Goal: Obtain resource: Download file/media

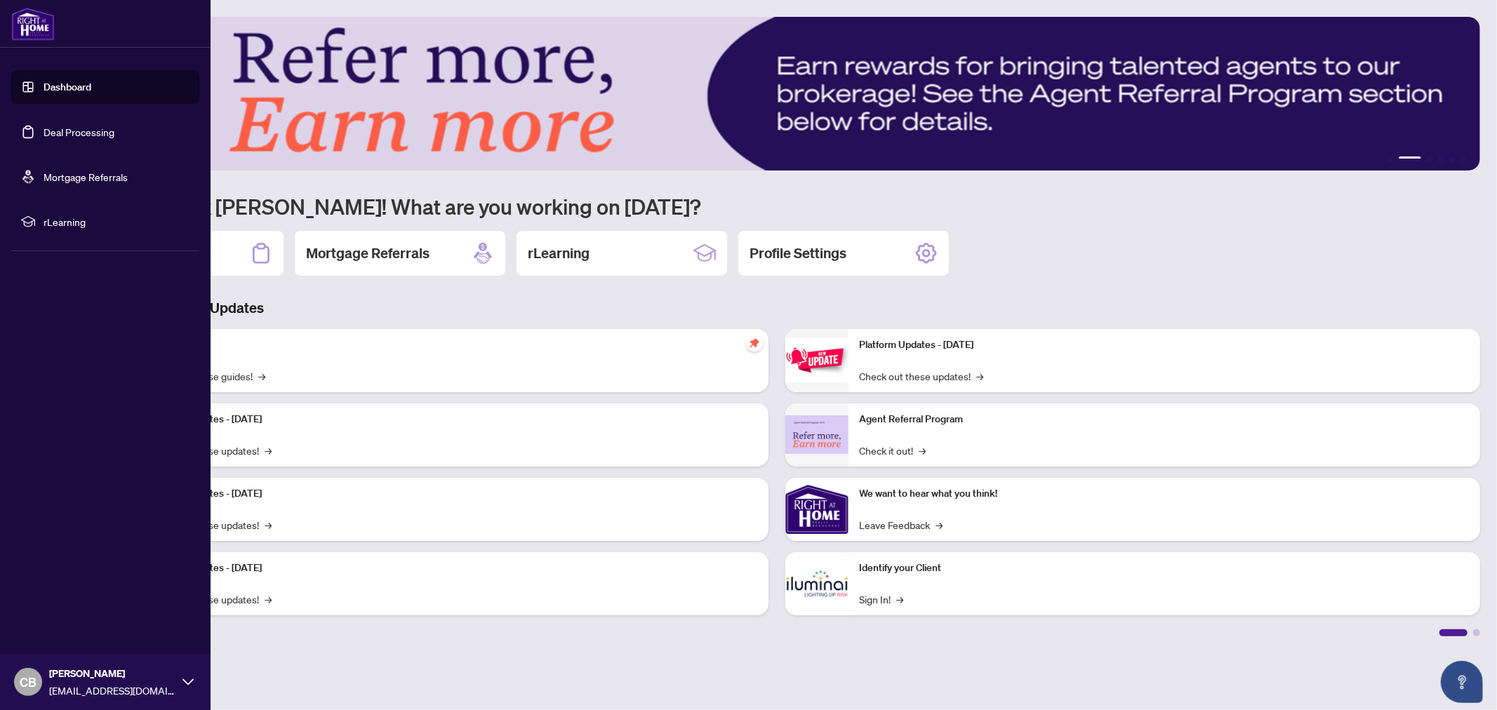
click at [79, 130] on link "Deal Processing" at bounding box center [79, 132] width 71 height 13
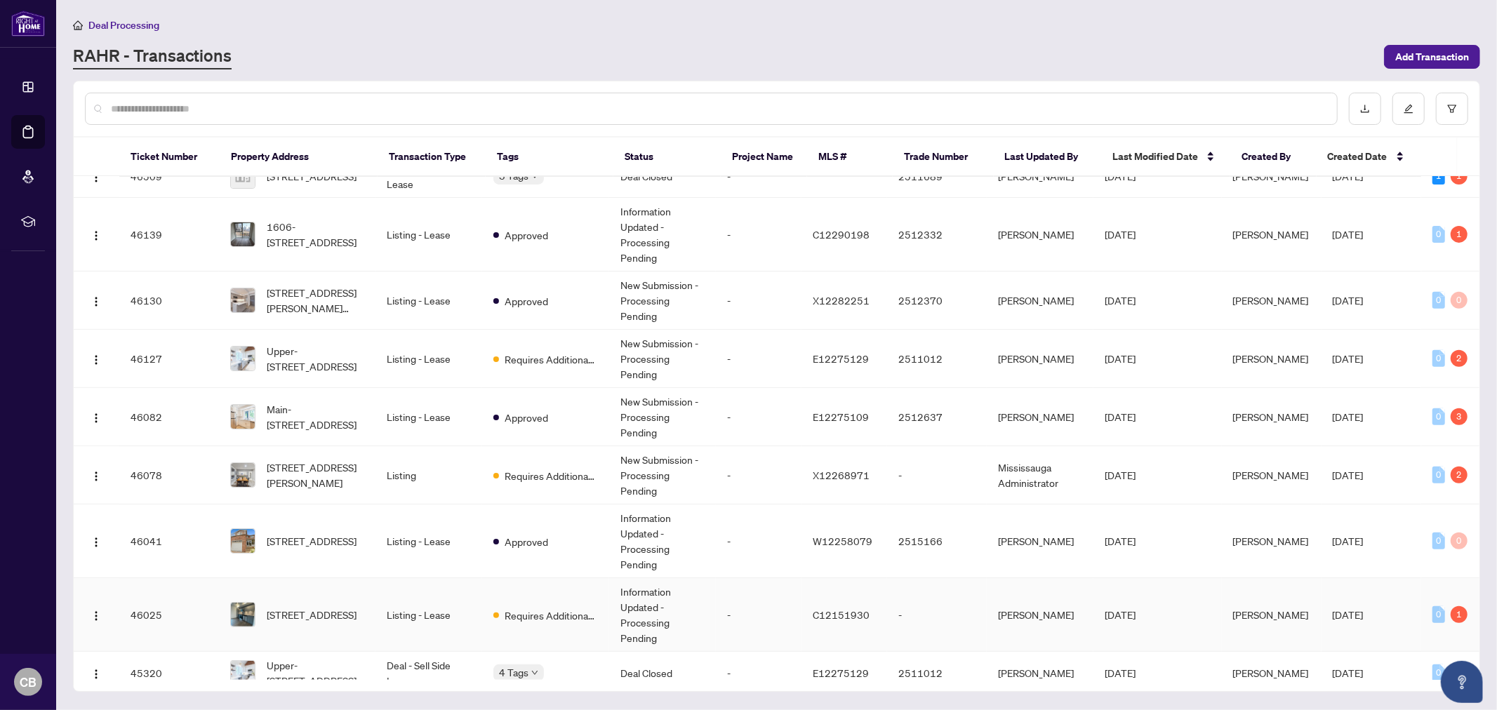
scroll to position [366, 0]
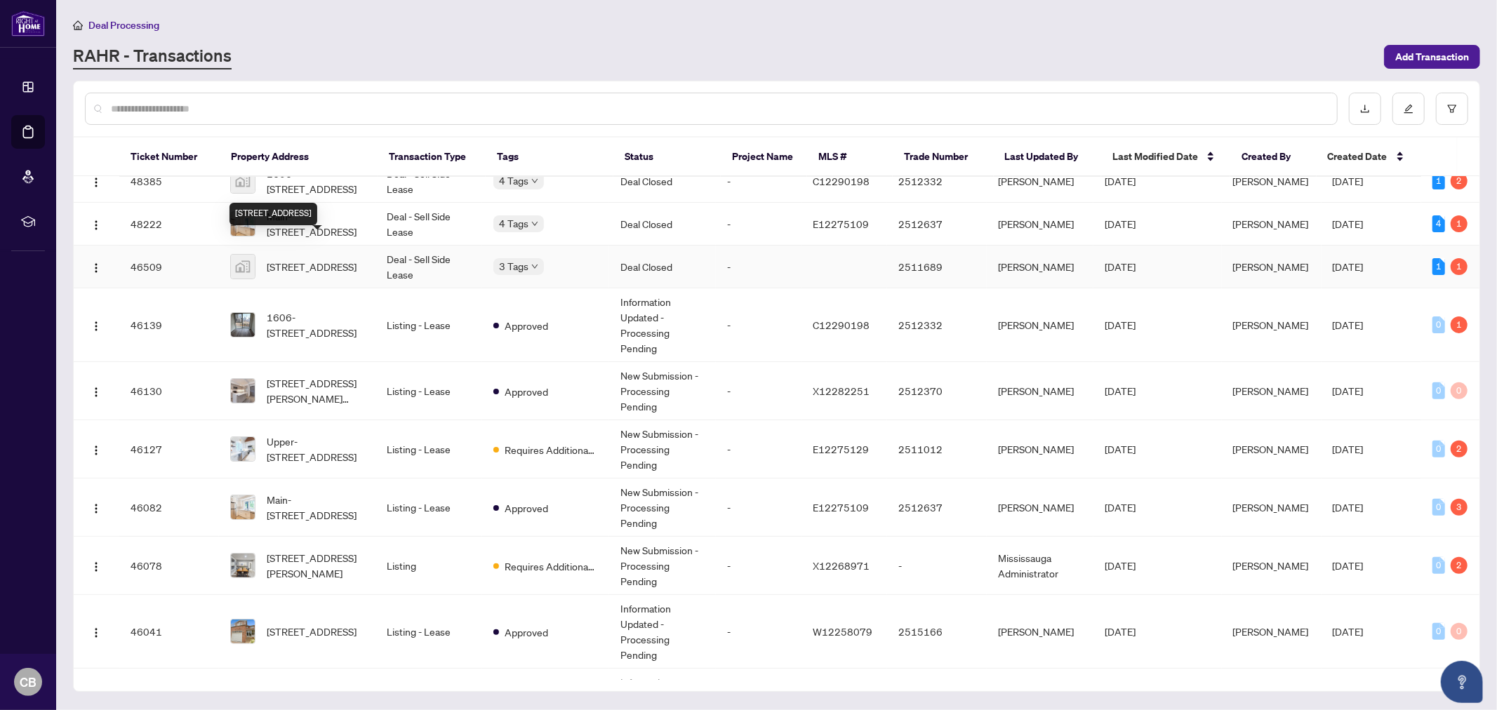
click at [307, 259] on span "[STREET_ADDRESS]" at bounding box center [312, 266] width 90 height 15
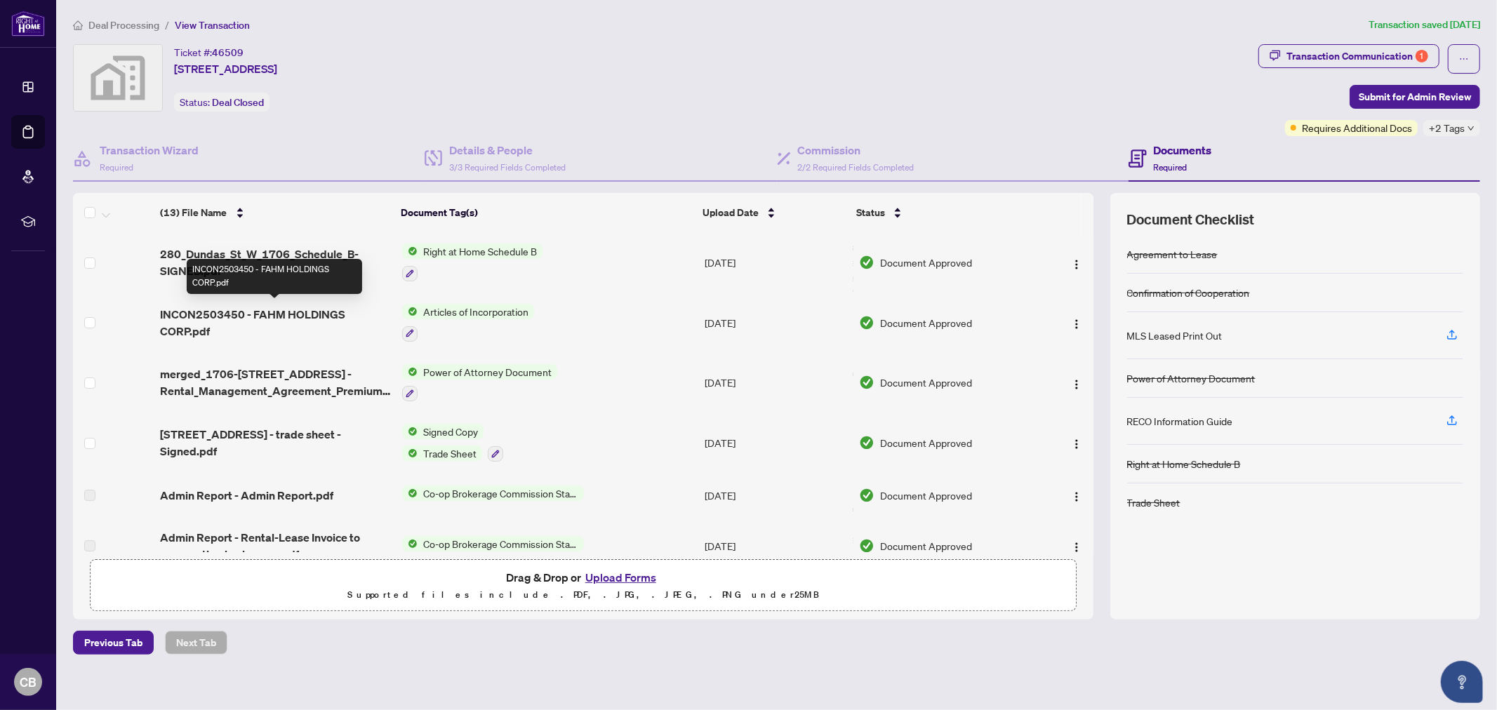
scroll to position [78, 0]
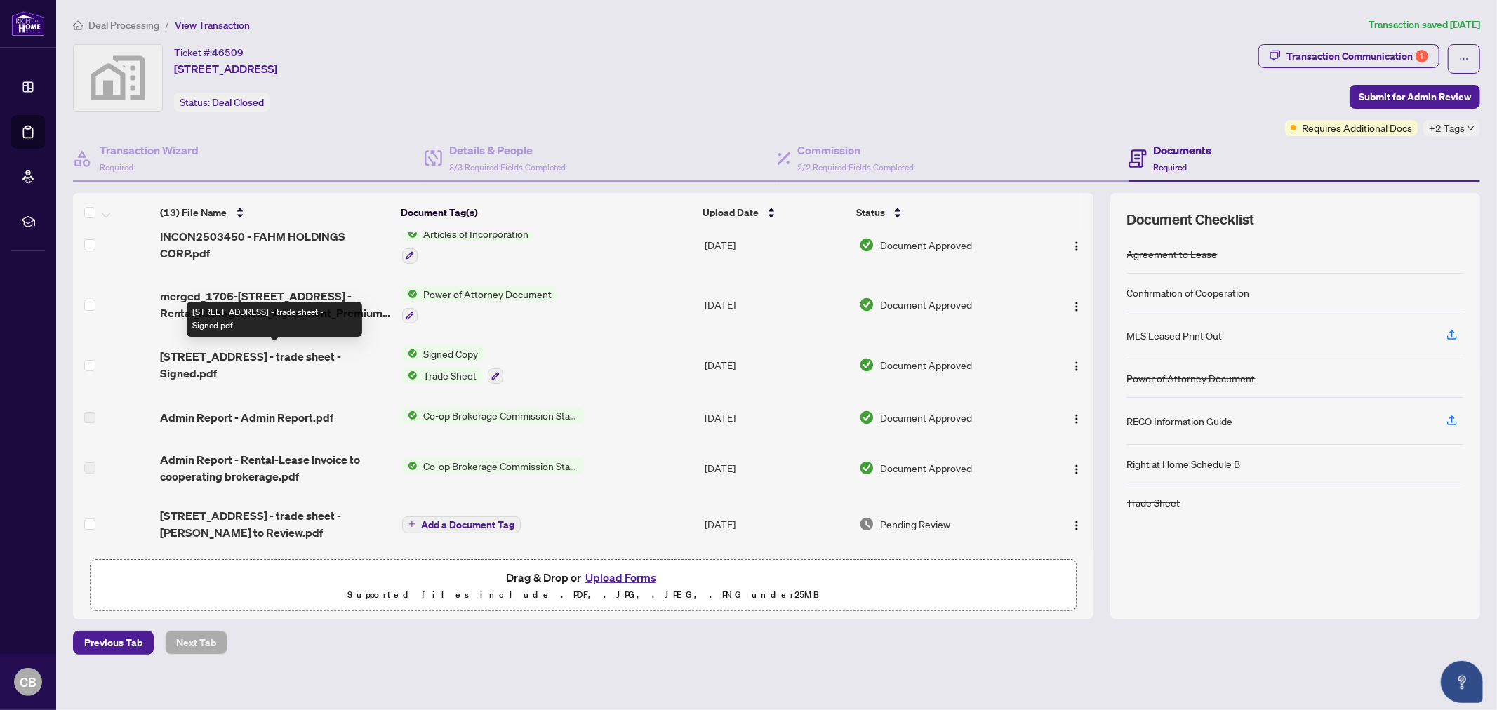
click at [318, 352] on span "[STREET_ADDRESS] - trade sheet - Signed.pdf" at bounding box center [275, 365] width 231 height 34
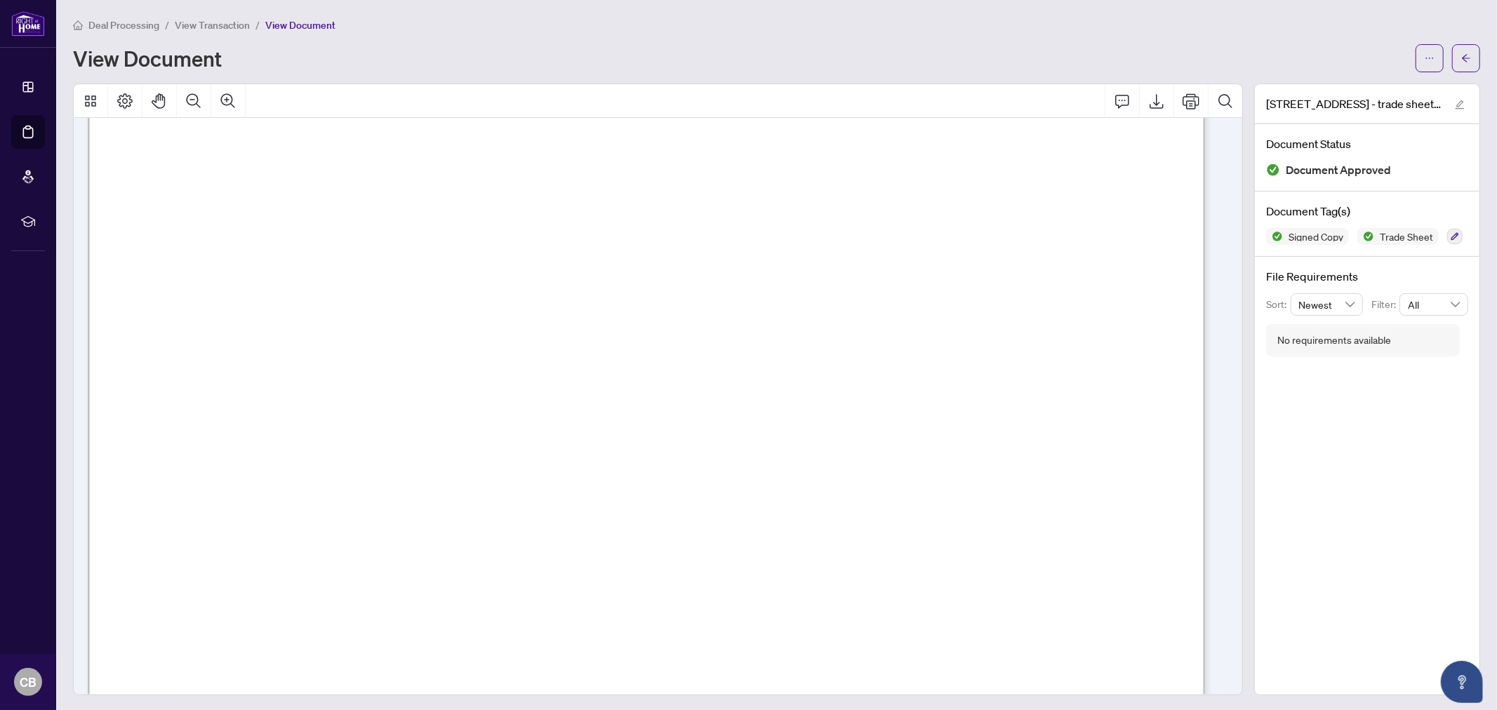
scroll to position [389, 0]
click at [1153, 101] on icon "Export" at bounding box center [1156, 101] width 17 height 17
click at [1461, 56] on icon "arrow-left" at bounding box center [1466, 58] width 10 height 10
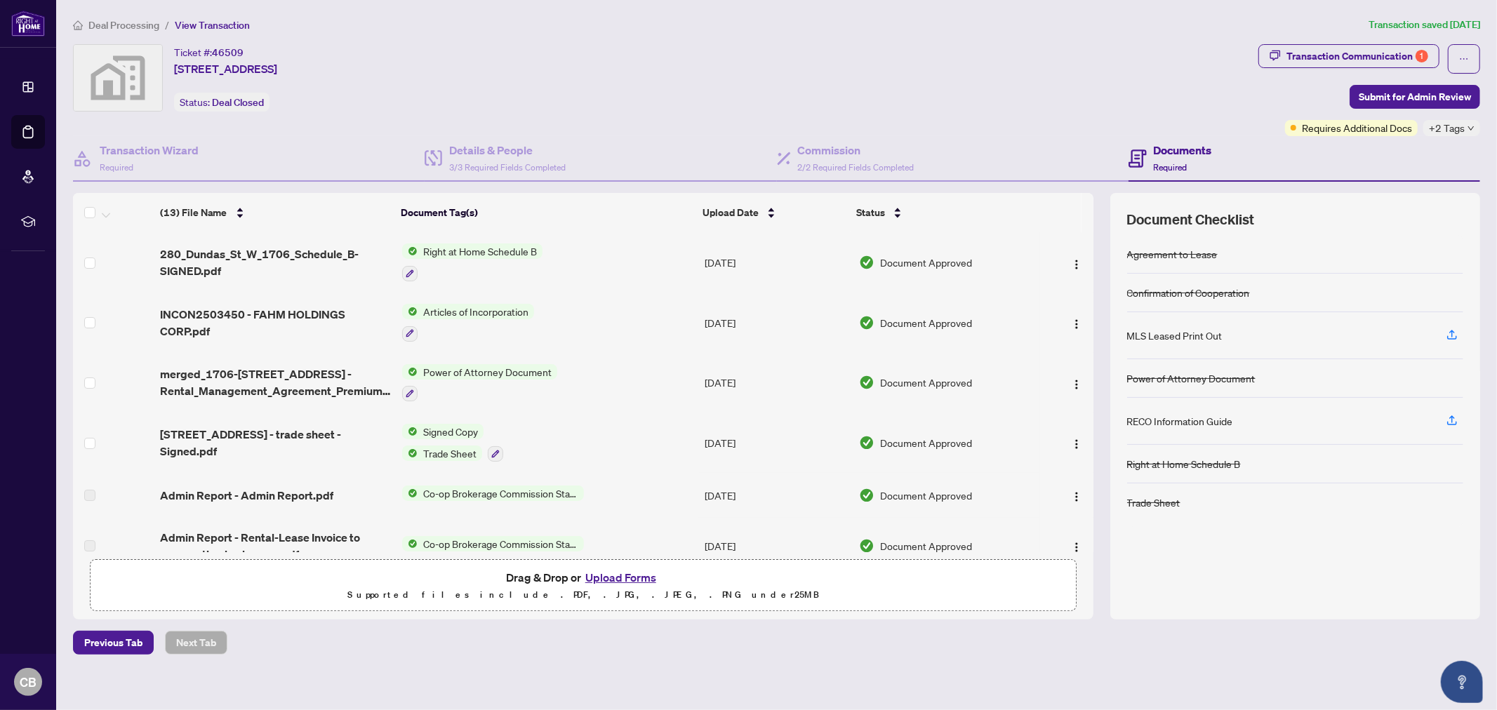
click at [135, 25] on span "Deal Processing" at bounding box center [123, 25] width 71 height 13
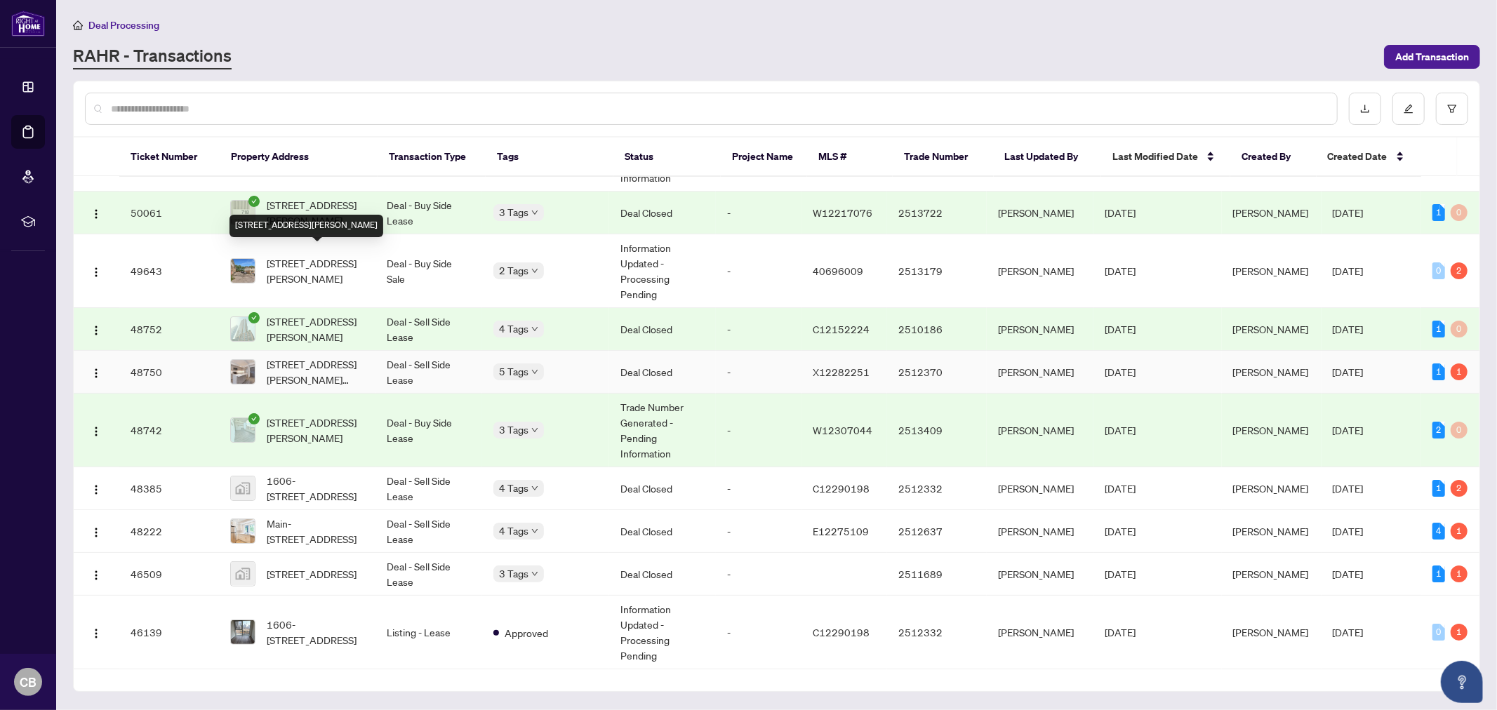
scroll to position [78, 0]
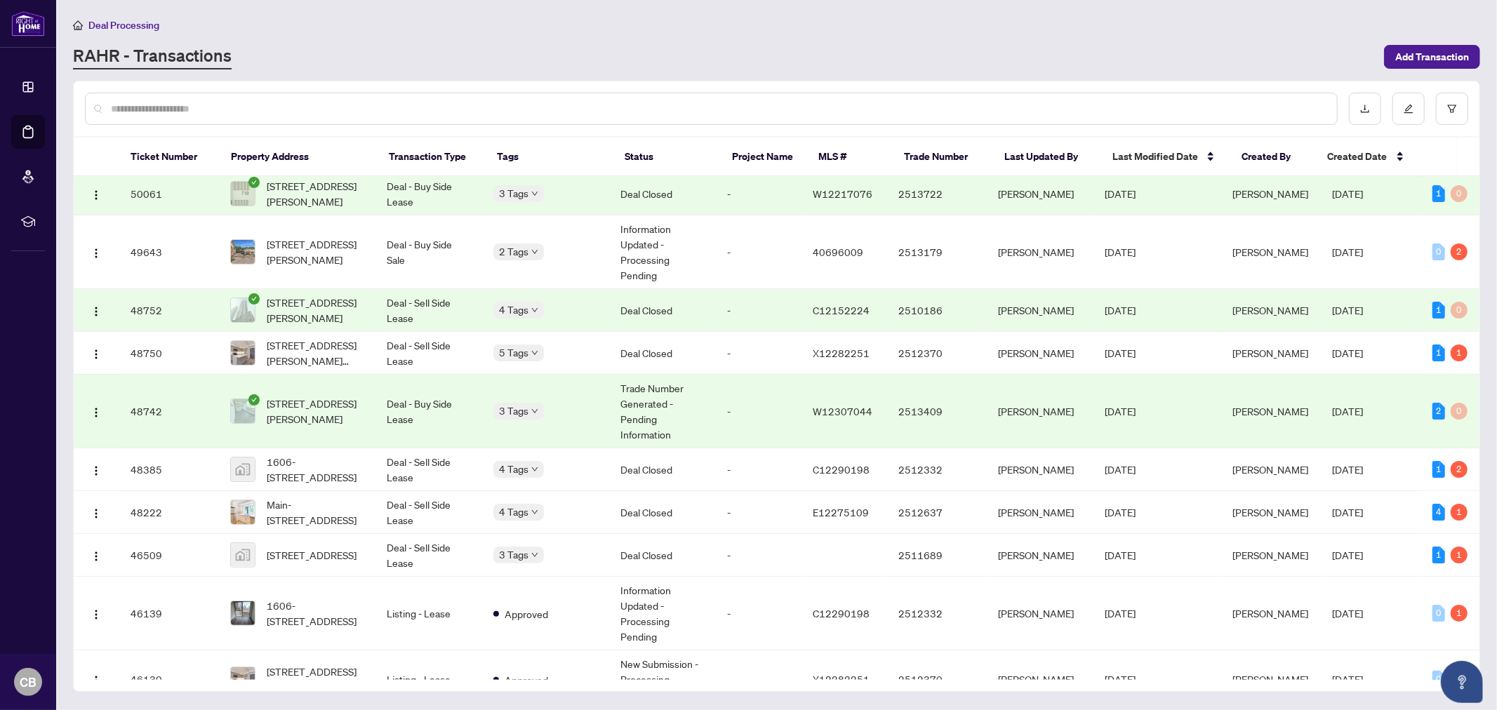
click at [323, 295] on span "[STREET_ADDRESS][PERSON_NAME]" at bounding box center [316, 310] width 98 height 31
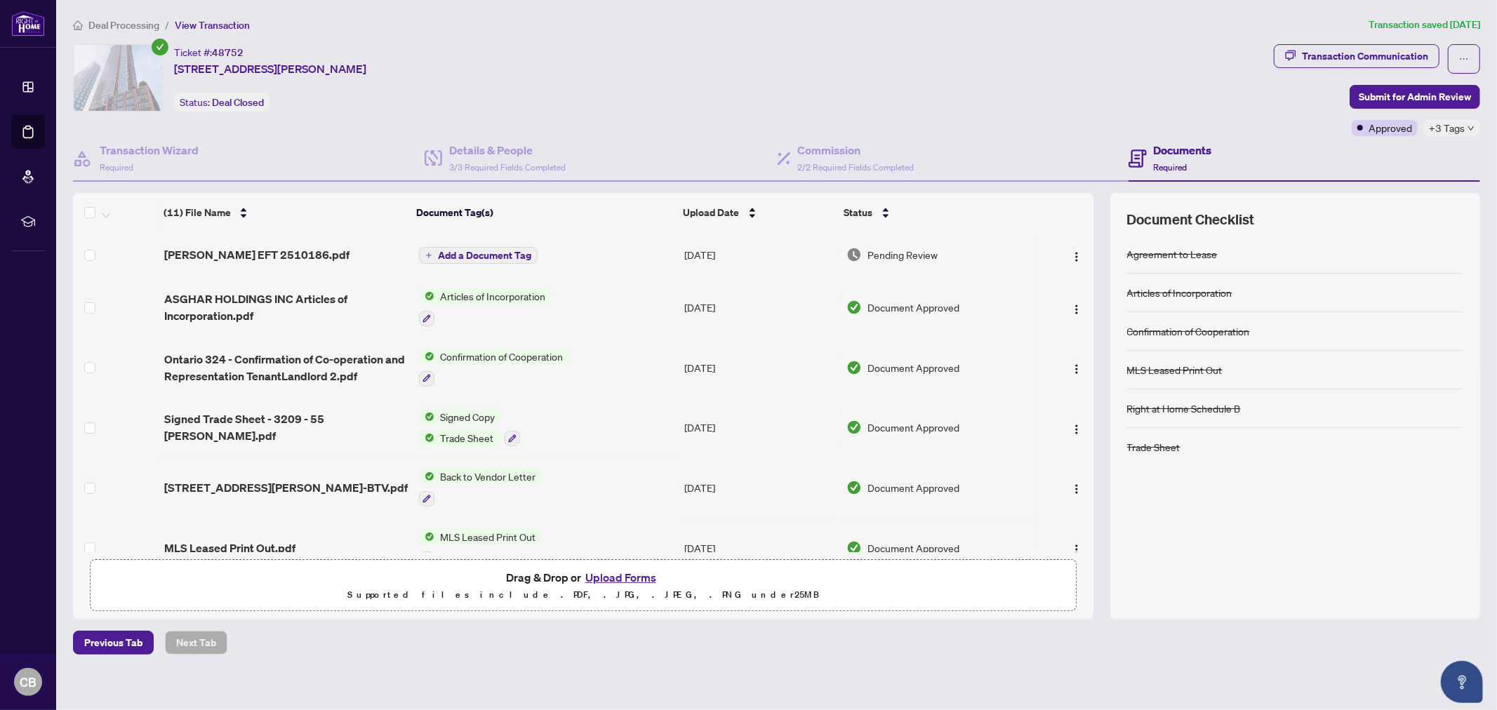
scroll to position [78, 0]
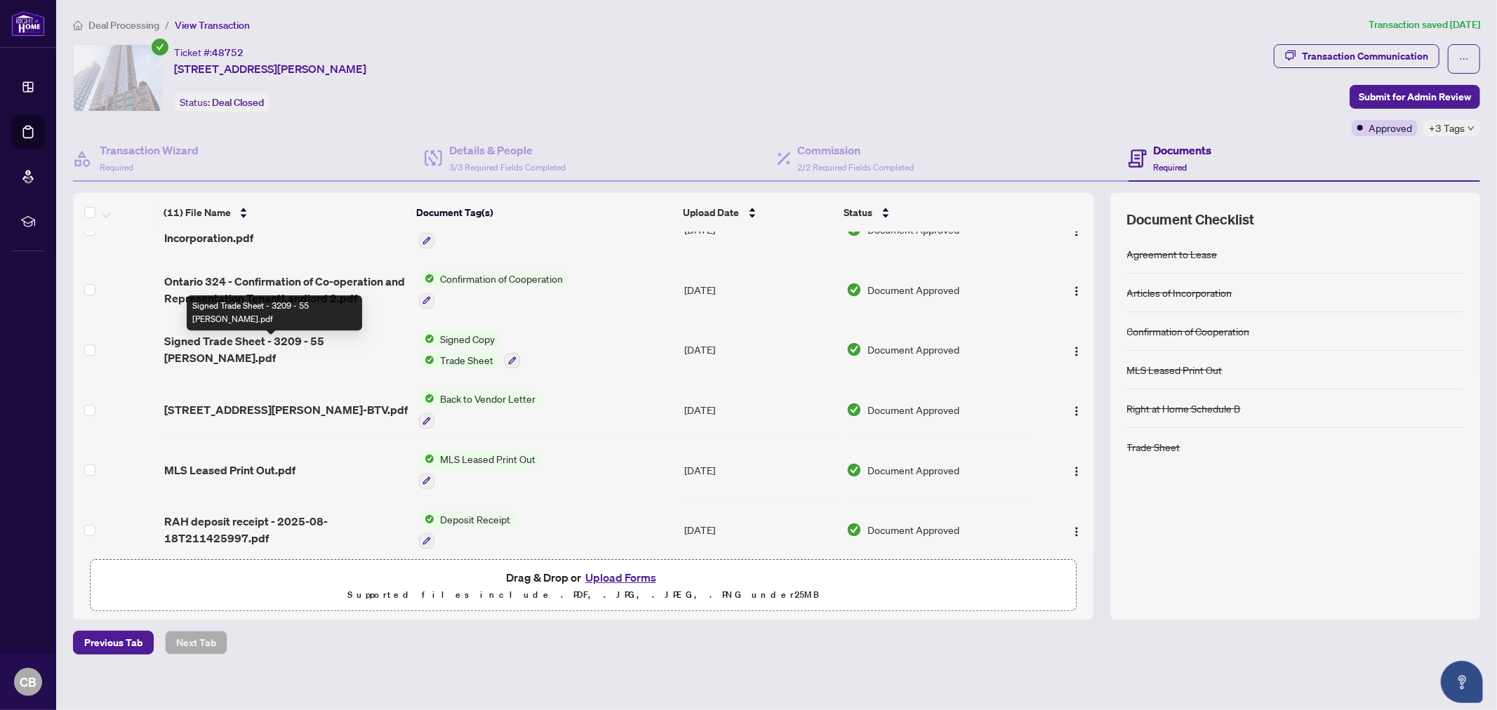
click at [300, 347] on span "Signed Trade Sheet - 3209 - 55 [PERSON_NAME].pdf" at bounding box center [285, 350] width 243 height 34
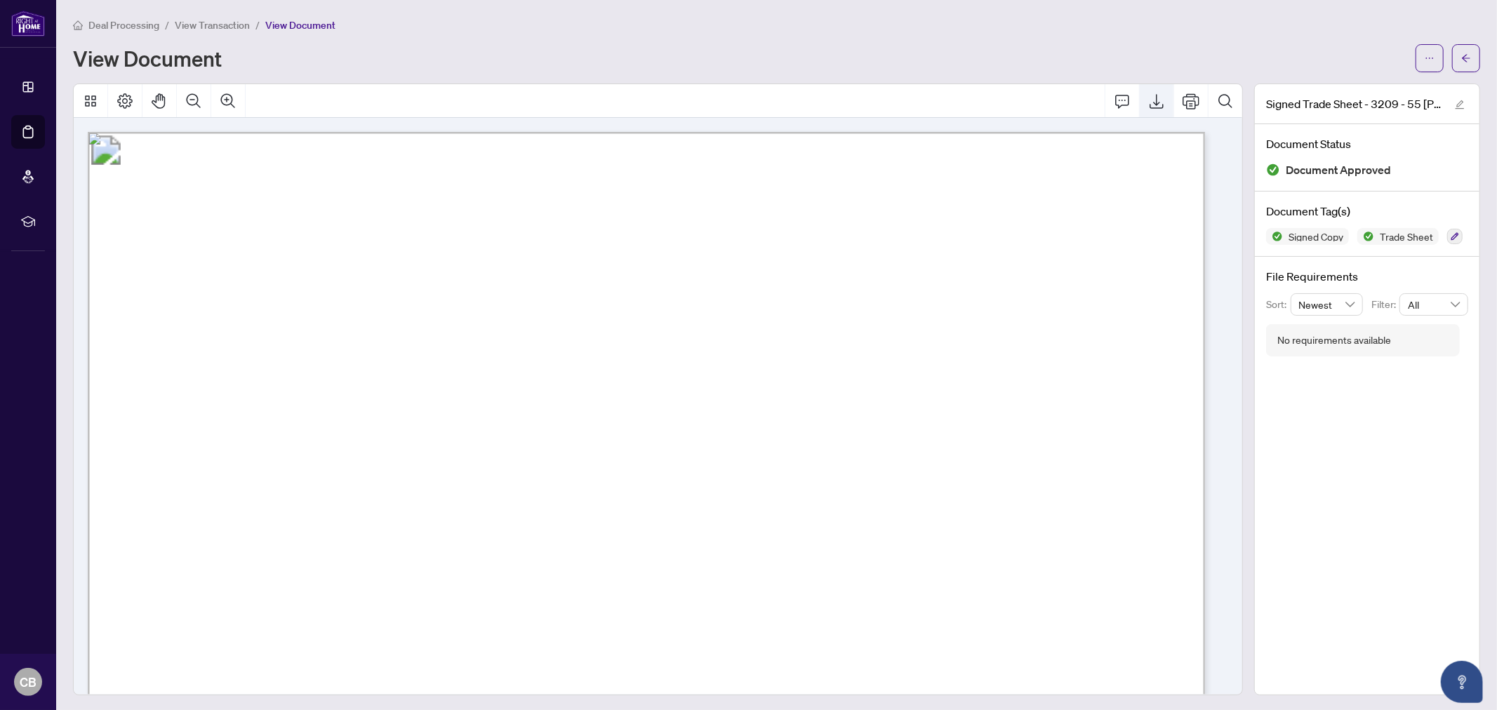
click at [1148, 109] on icon "Export" at bounding box center [1156, 101] width 17 height 17
click at [218, 25] on span "View Transaction" at bounding box center [212, 25] width 75 height 13
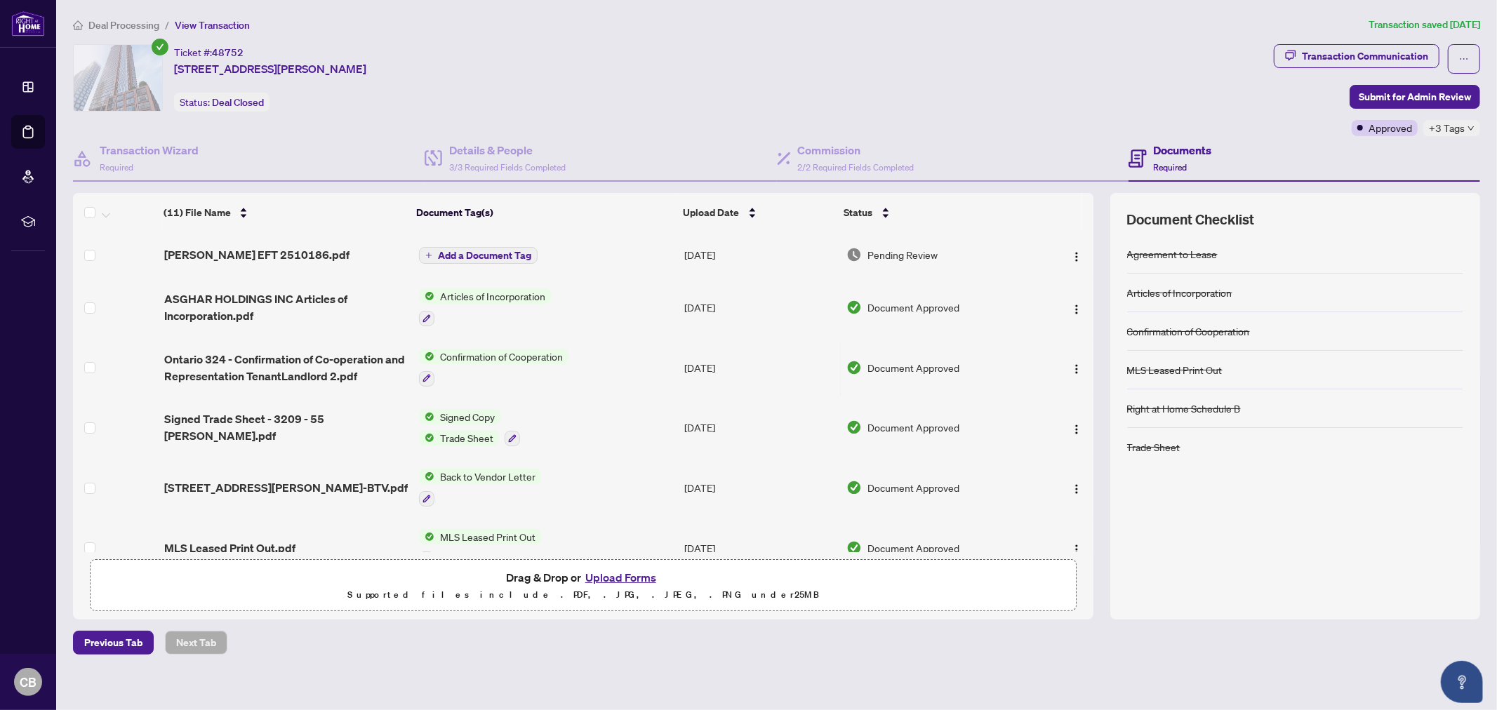
click at [131, 26] on span "Deal Processing" at bounding box center [123, 25] width 71 height 13
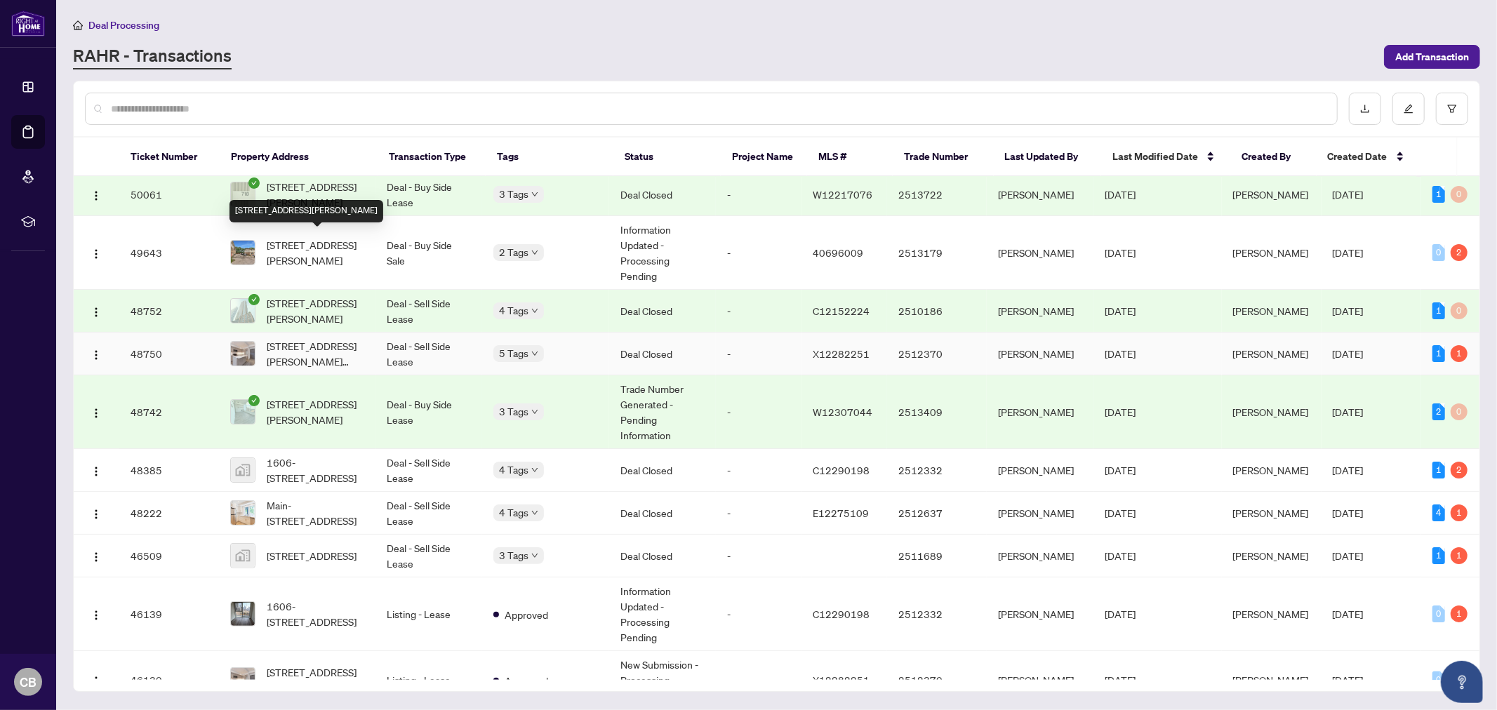
scroll to position [78, 0]
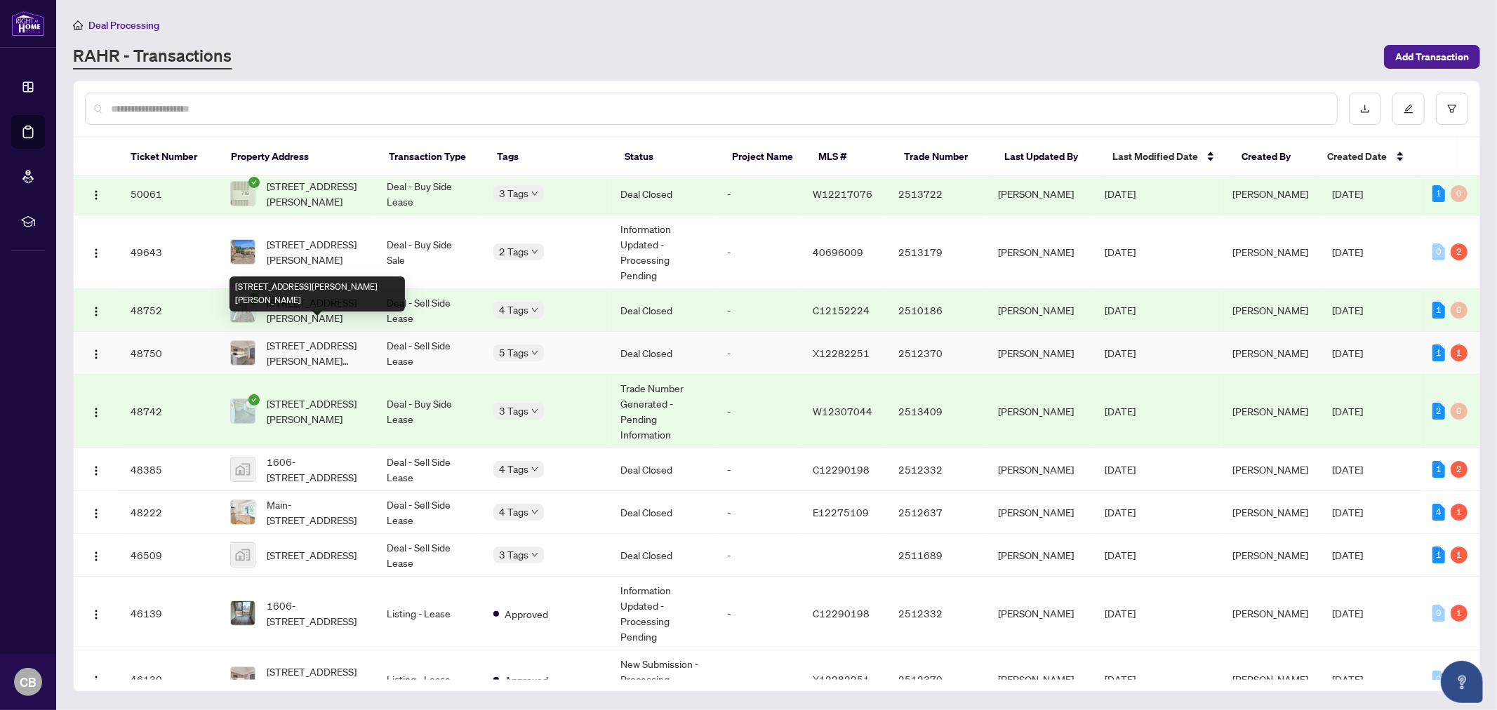
click at [332, 337] on span "[STREET_ADDRESS][PERSON_NAME][PERSON_NAME]" at bounding box center [316, 352] width 98 height 31
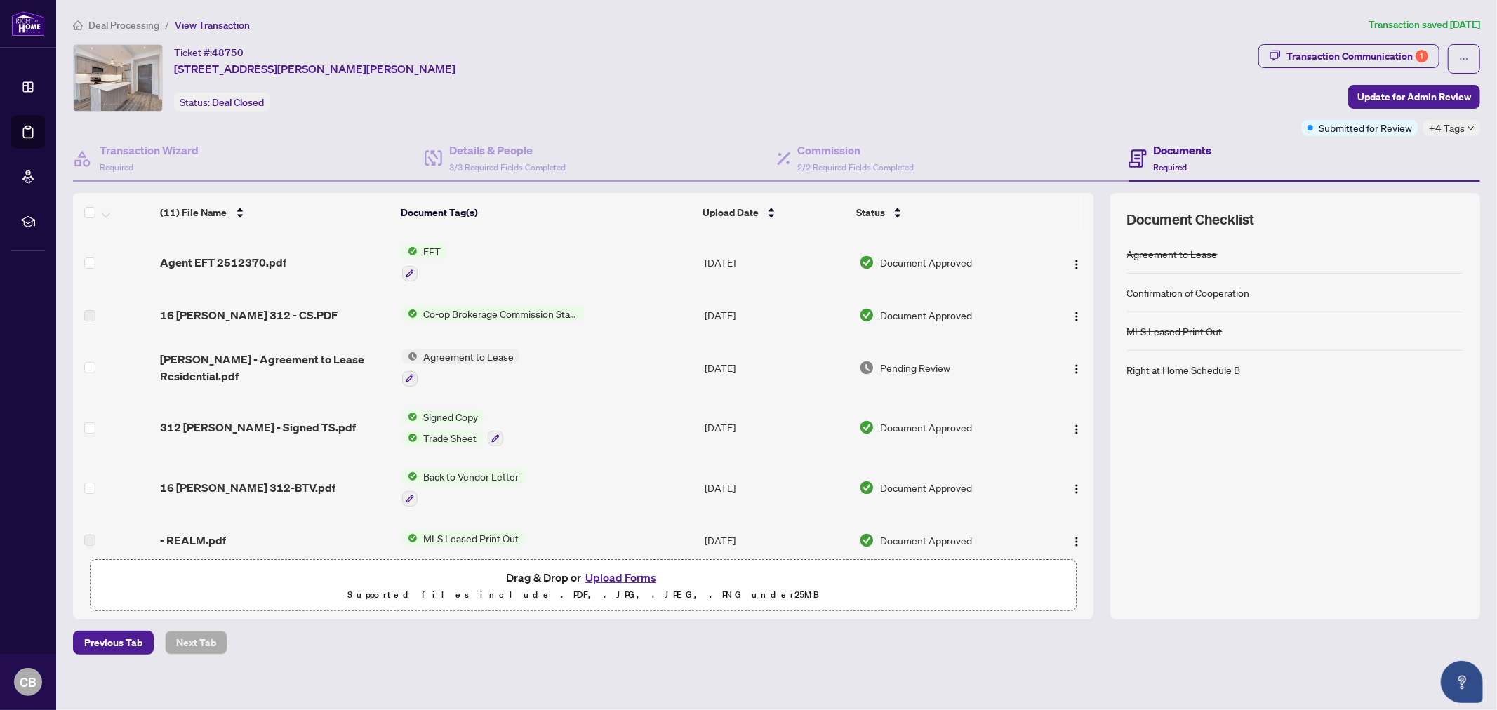
scroll to position [78, 0]
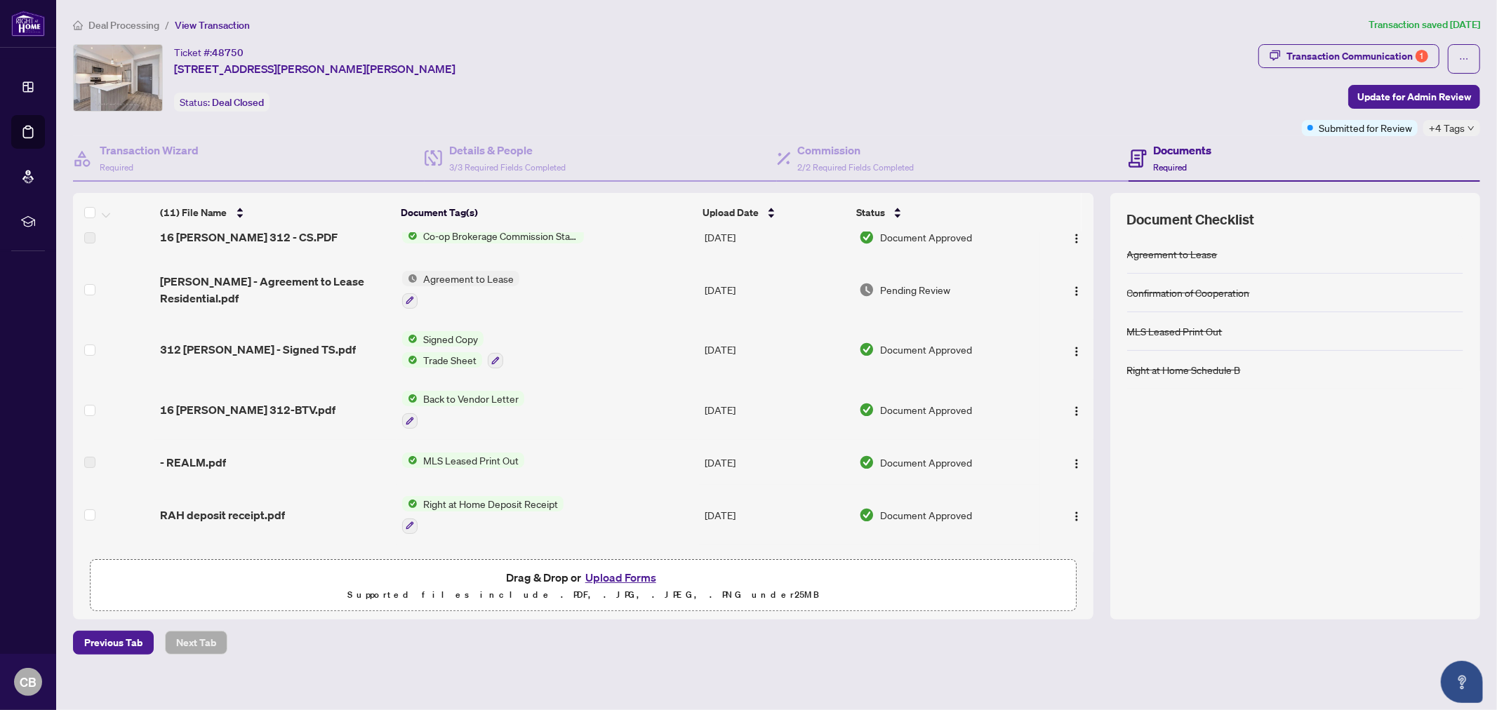
click at [318, 341] on div "312 [PERSON_NAME] - Signed TS.pdf" at bounding box center [275, 349] width 231 height 17
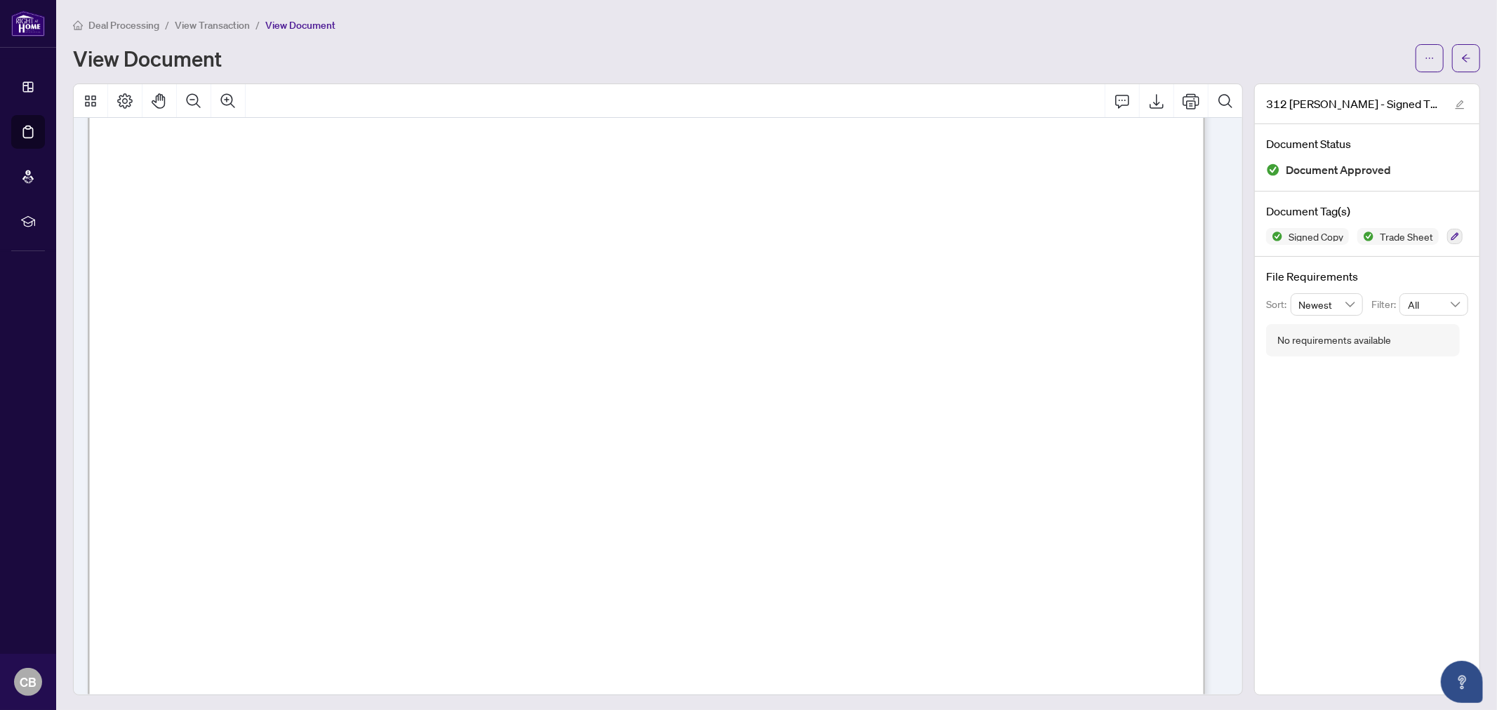
scroll to position [389, 0]
click at [1148, 102] on icon "Export" at bounding box center [1156, 101] width 17 height 17
drag, startPoint x: 208, startPoint y: 22, endPoint x: 515, endPoint y: 0, distance: 307.4
click at [208, 22] on span "View Transaction" at bounding box center [212, 25] width 75 height 13
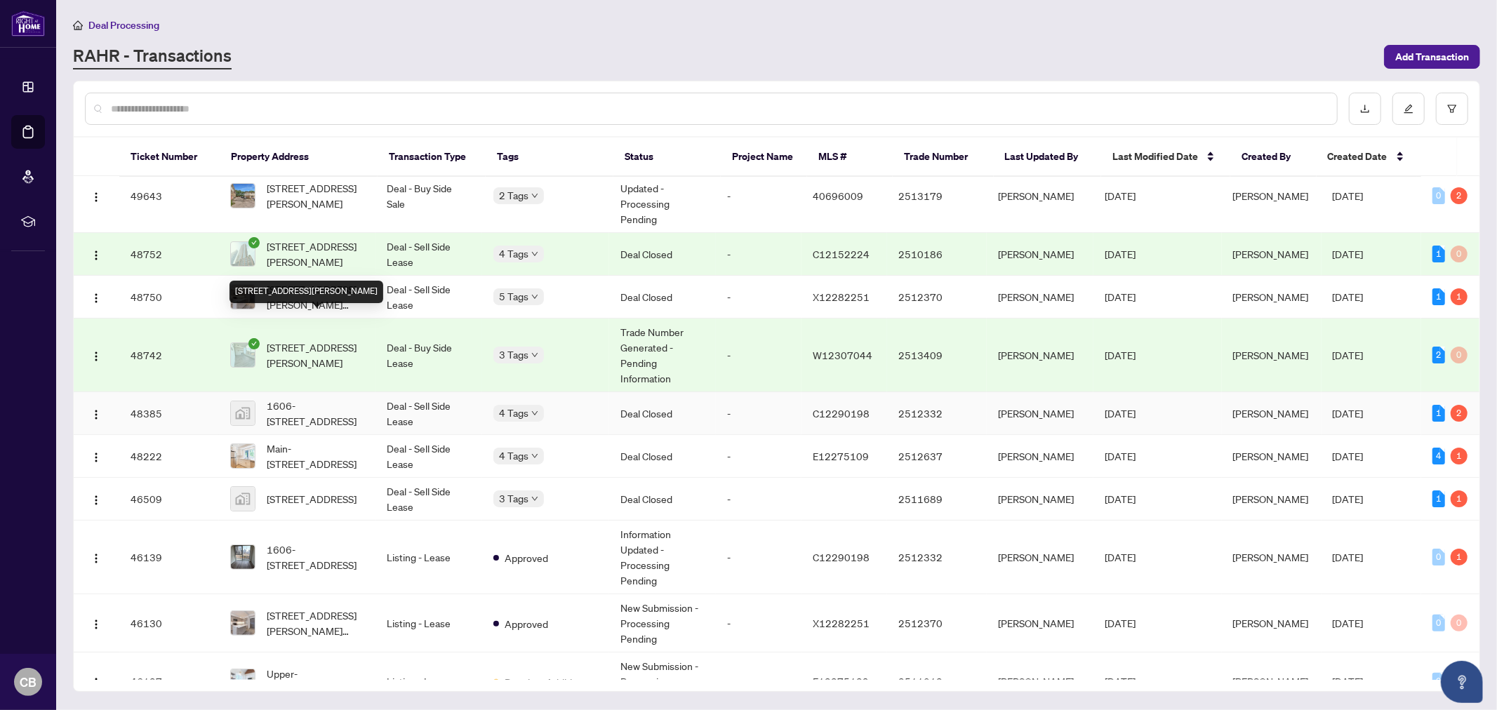
scroll to position [156, 0]
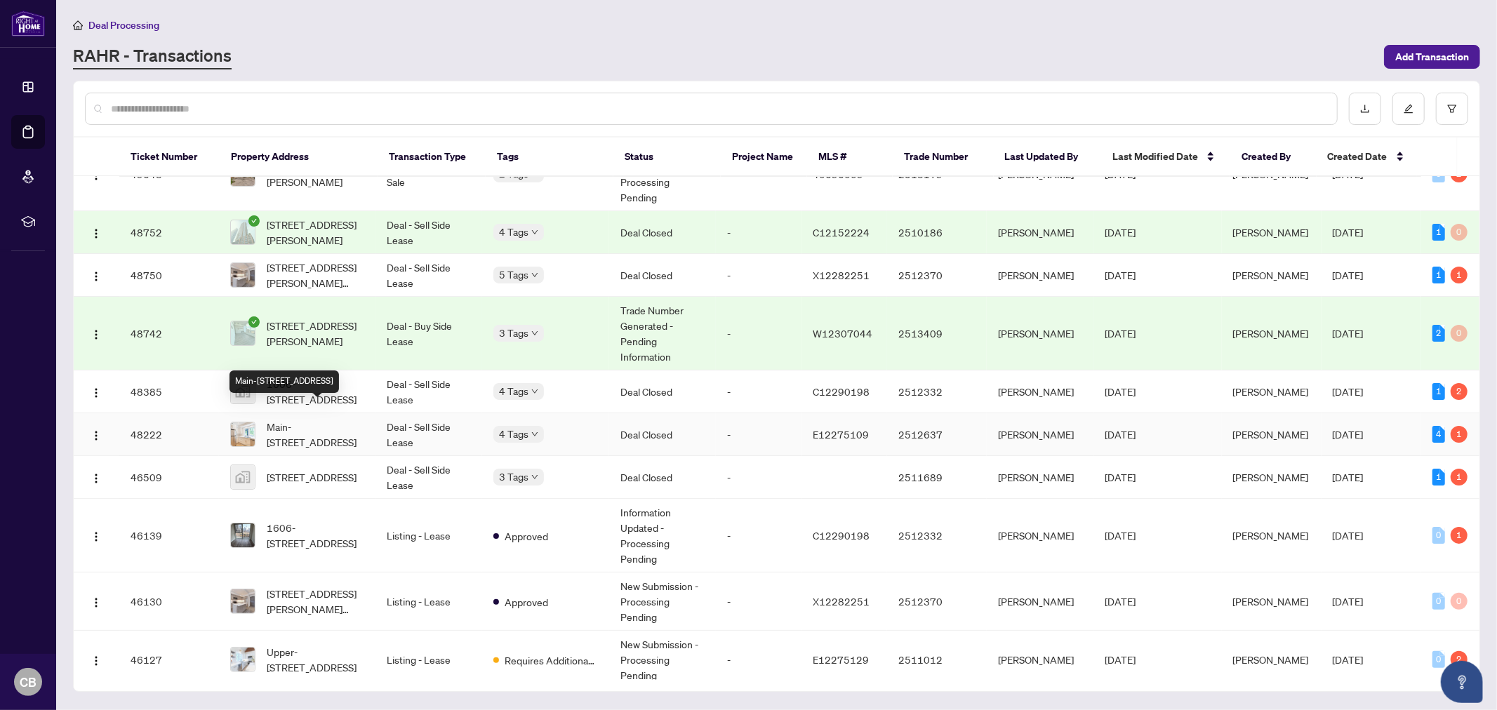
click at [309, 420] on span "Main-[STREET_ADDRESS]" at bounding box center [316, 434] width 98 height 31
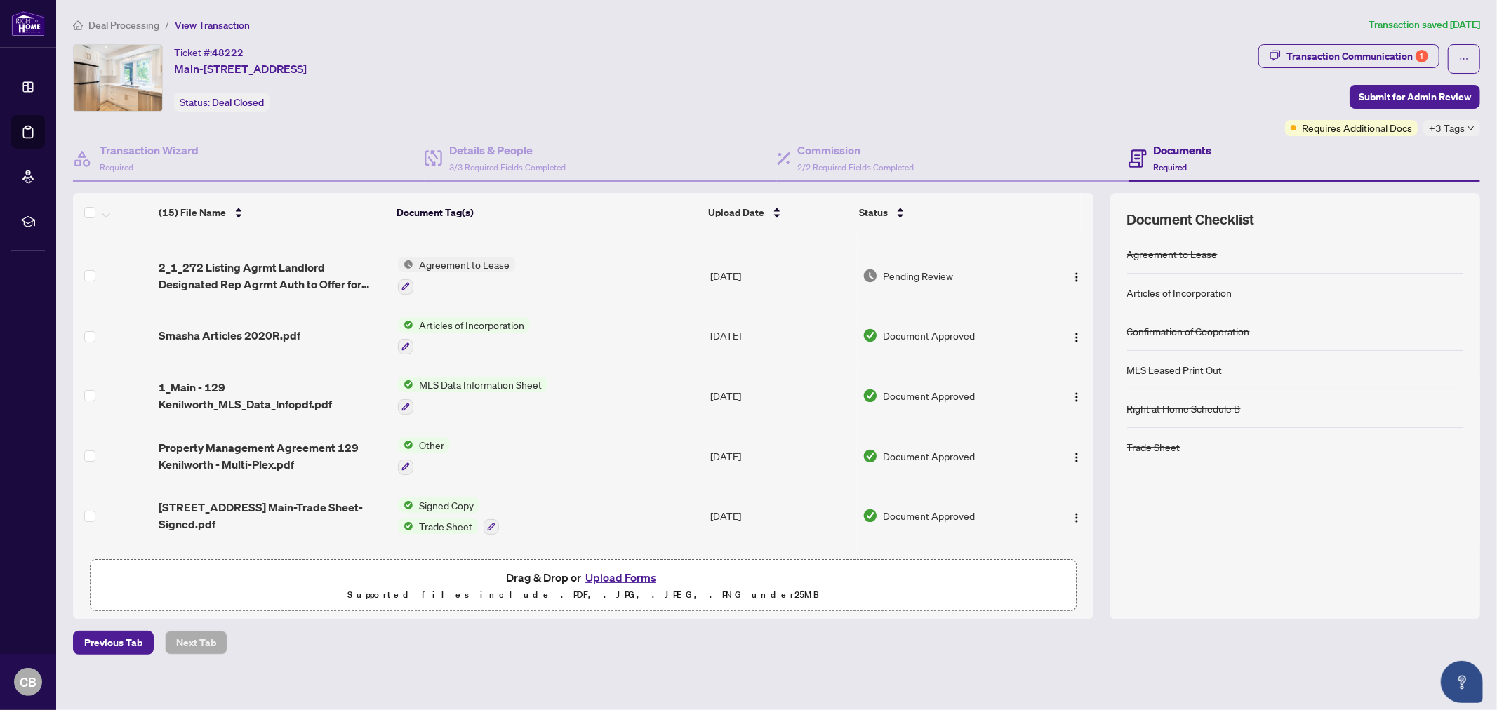
scroll to position [156, 0]
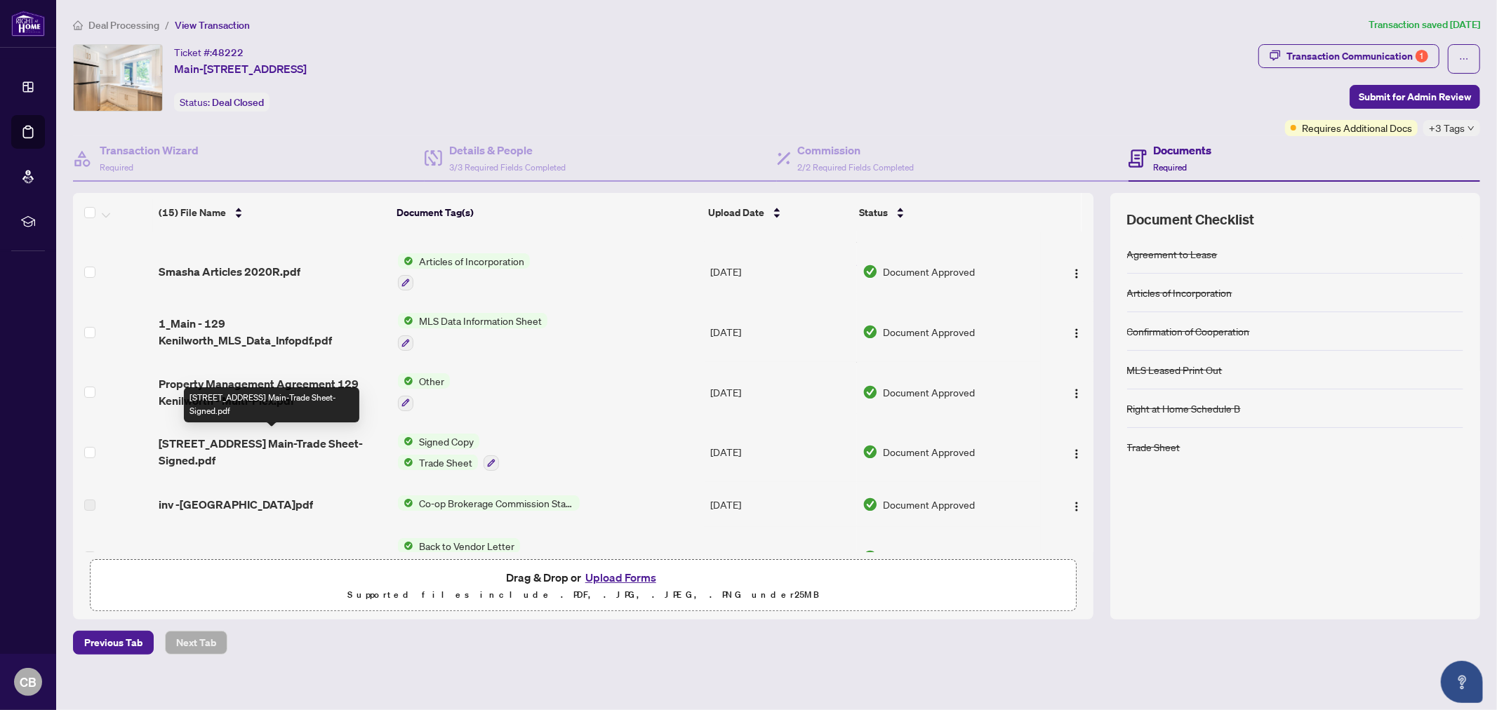
click at [303, 437] on span "[STREET_ADDRESS] Main-Trade Sheet-Signed.pdf" at bounding box center [272, 452] width 227 height 34
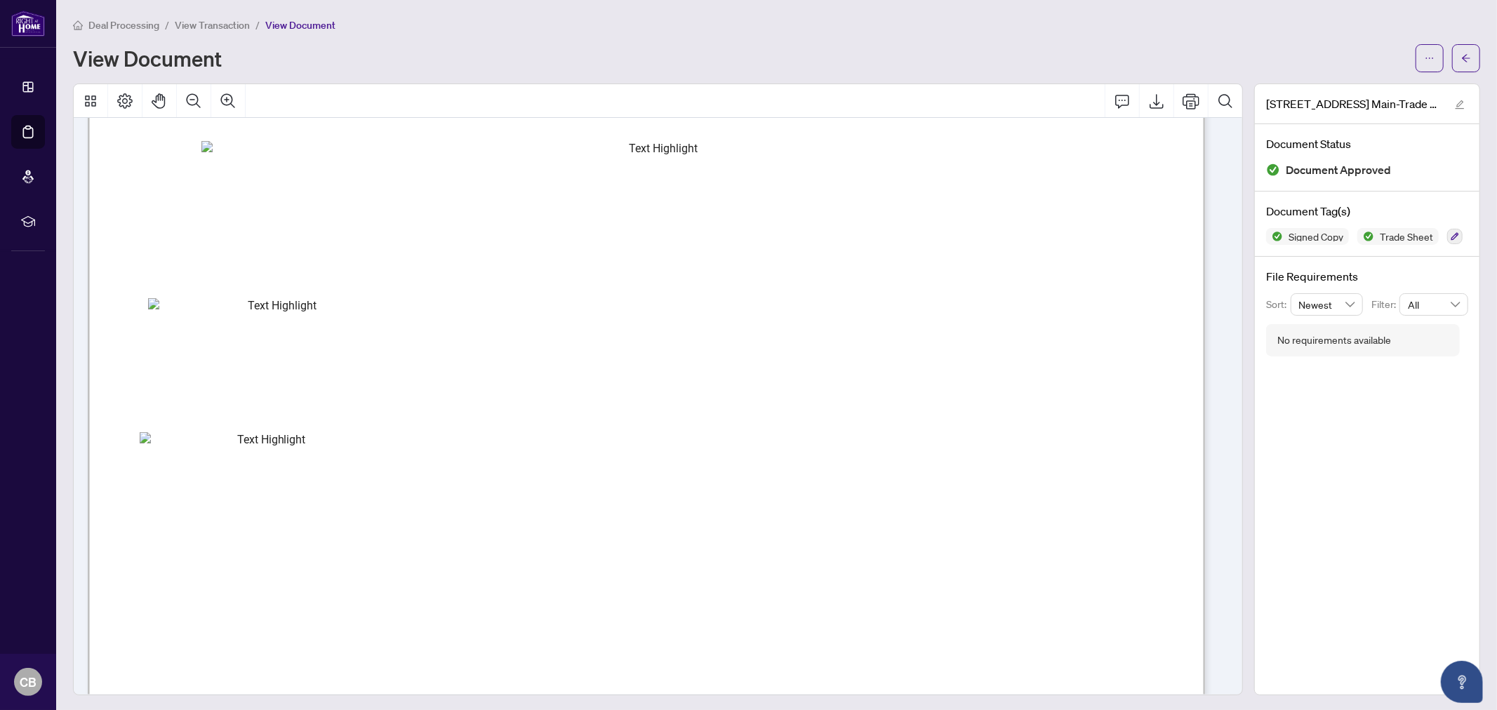
scroll to position [467, 0]
click at [1149, 103] on icon "Export" at bounding box center [1156, 101] width 14 height 15
click at [135, 26] on span "Deal Processing" at bounding box center [123, 25] width 71 height 13
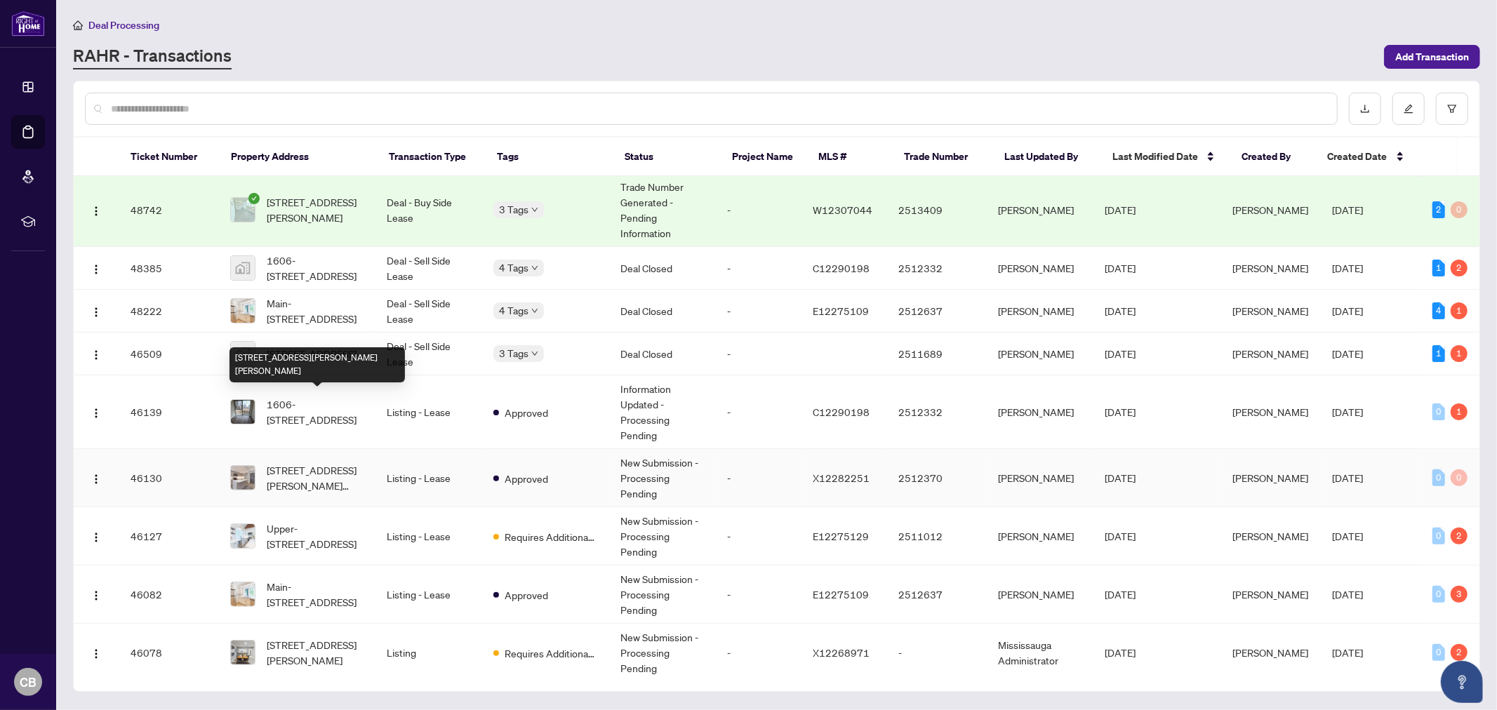
scroll to position [234, 0]
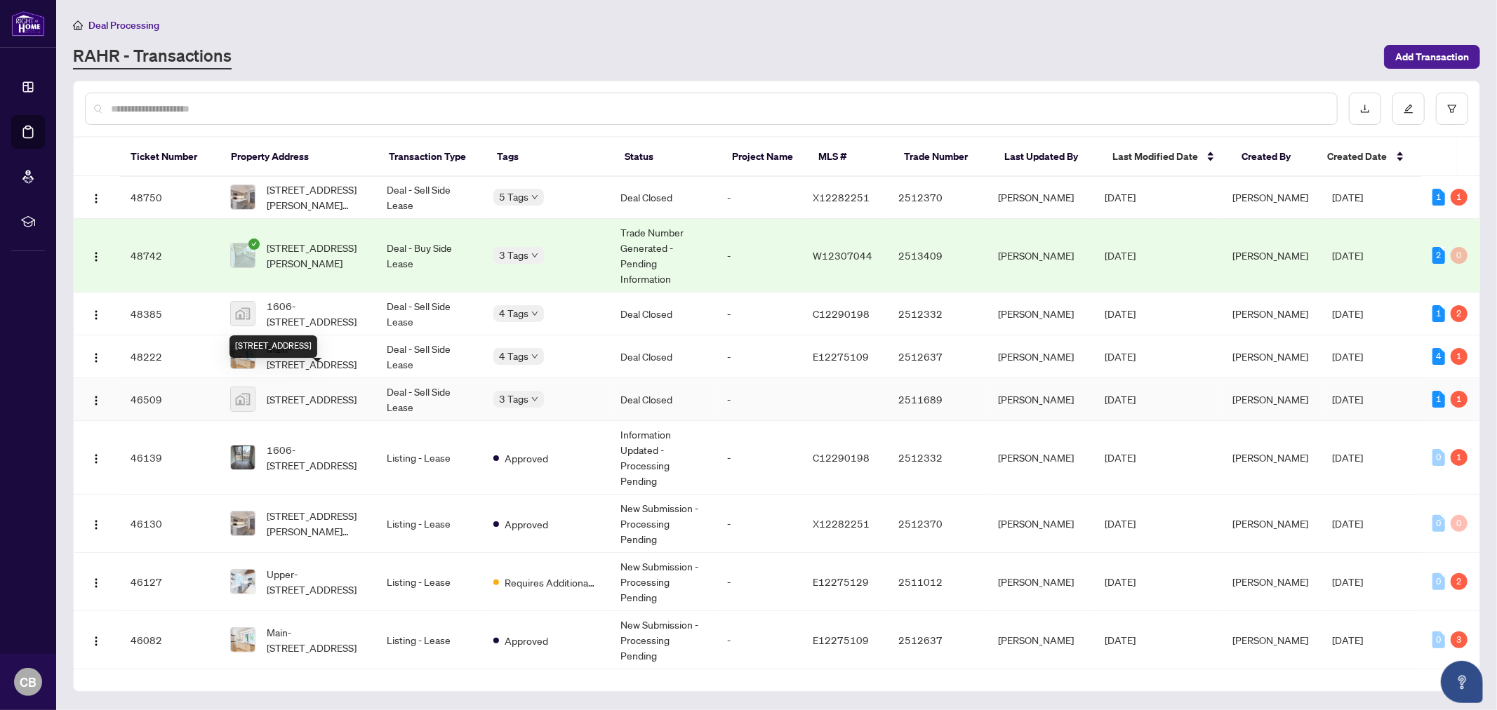
click at [326, 392] on span "[STREET_ADDRESS]" at bounding box center [312, 399] width 90 height 15
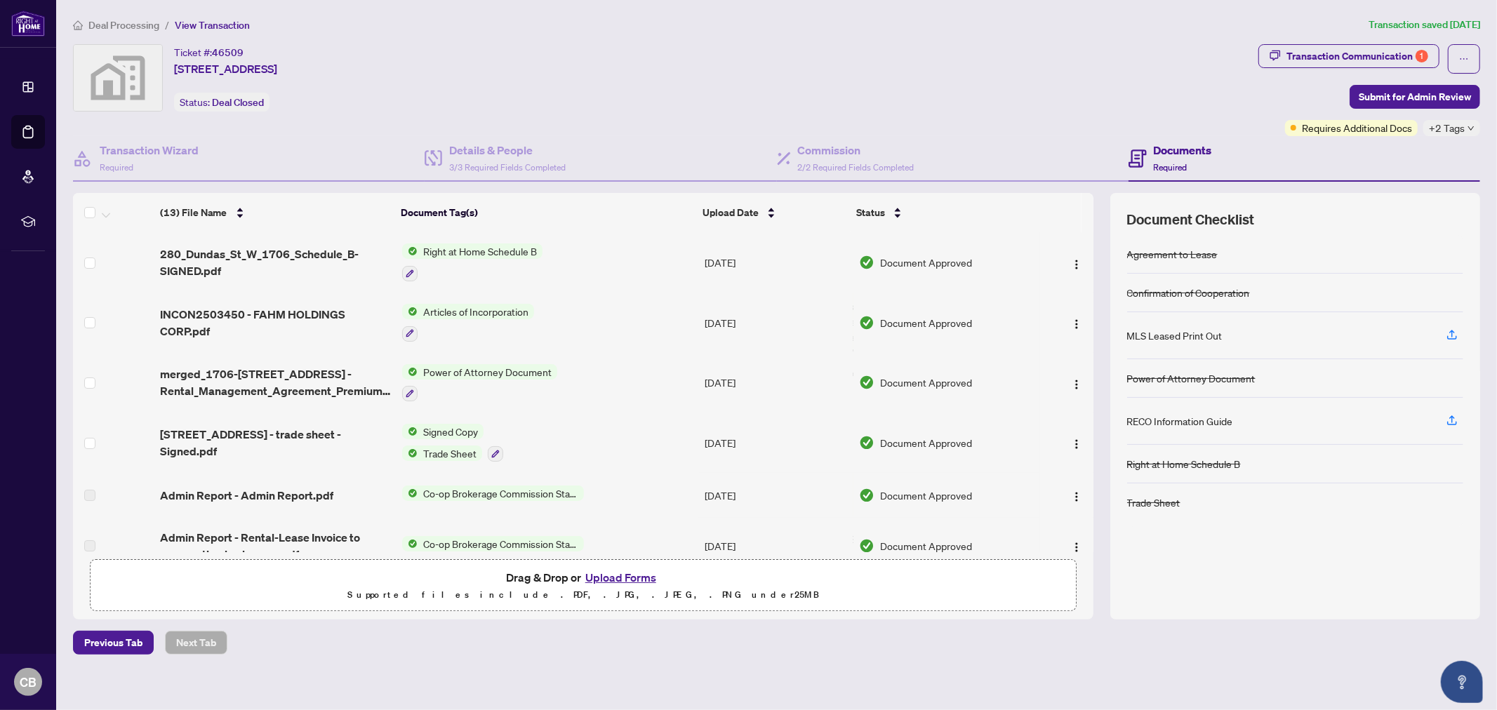
scroll to position [78, 0]
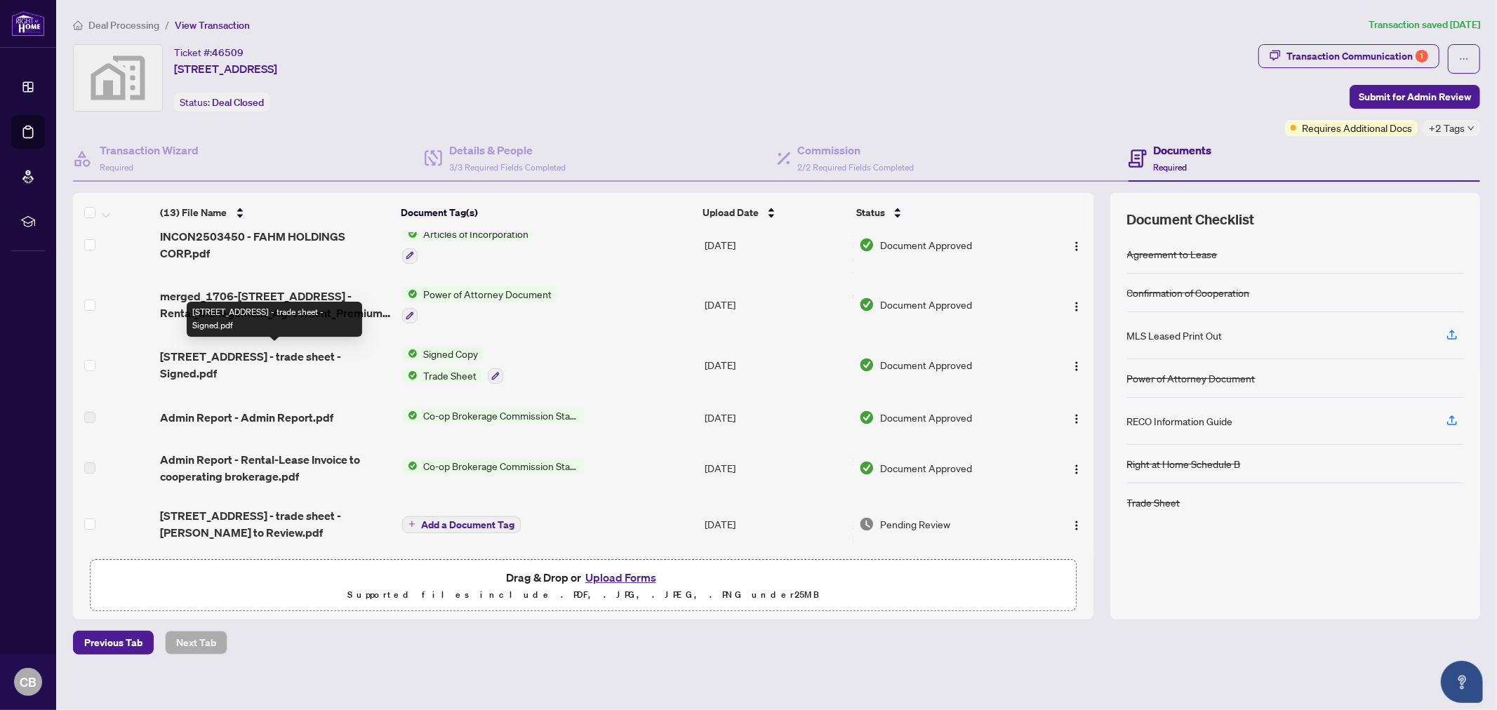
click at [291, 355] on span "[STREET_ADDRESS] - trade sheet - Signed.pdf" at bounding box center [275, 365] width 231 height 34
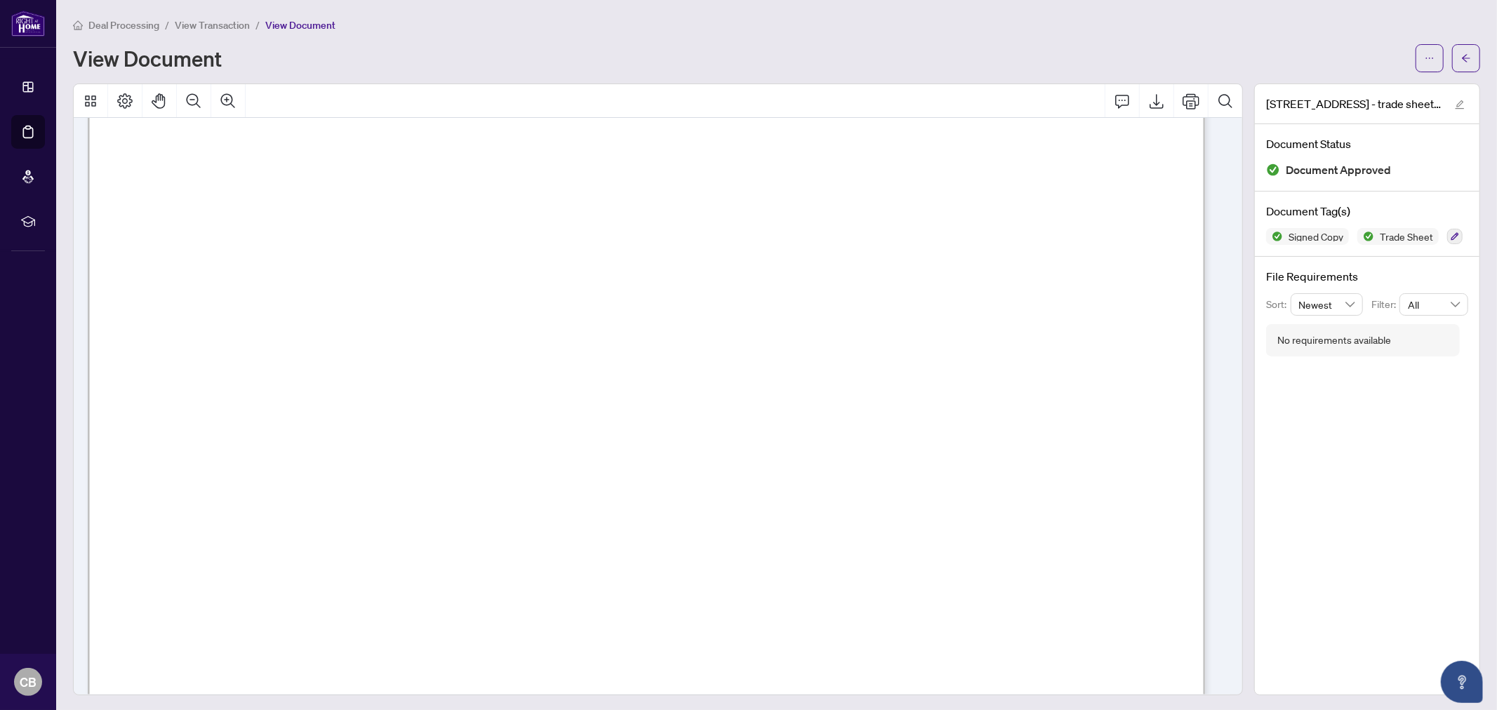
scroll to position [312, 0]
click at [1452, 63] on button "button" at bounding box center [1466, 58] width 28 height 28
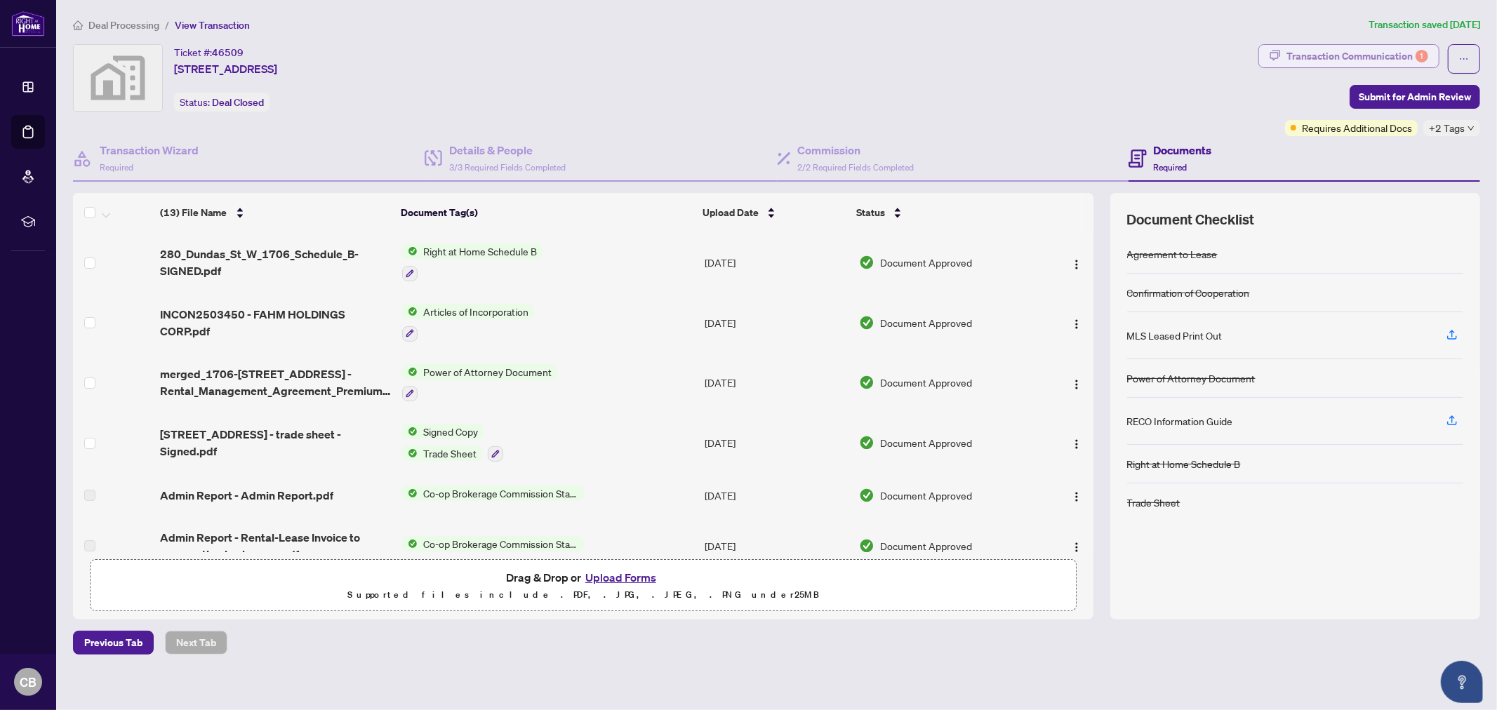
click at [1358, 59] on div "Transaction Communication 1" at bounding box center [1357, 56] width 142 height 22
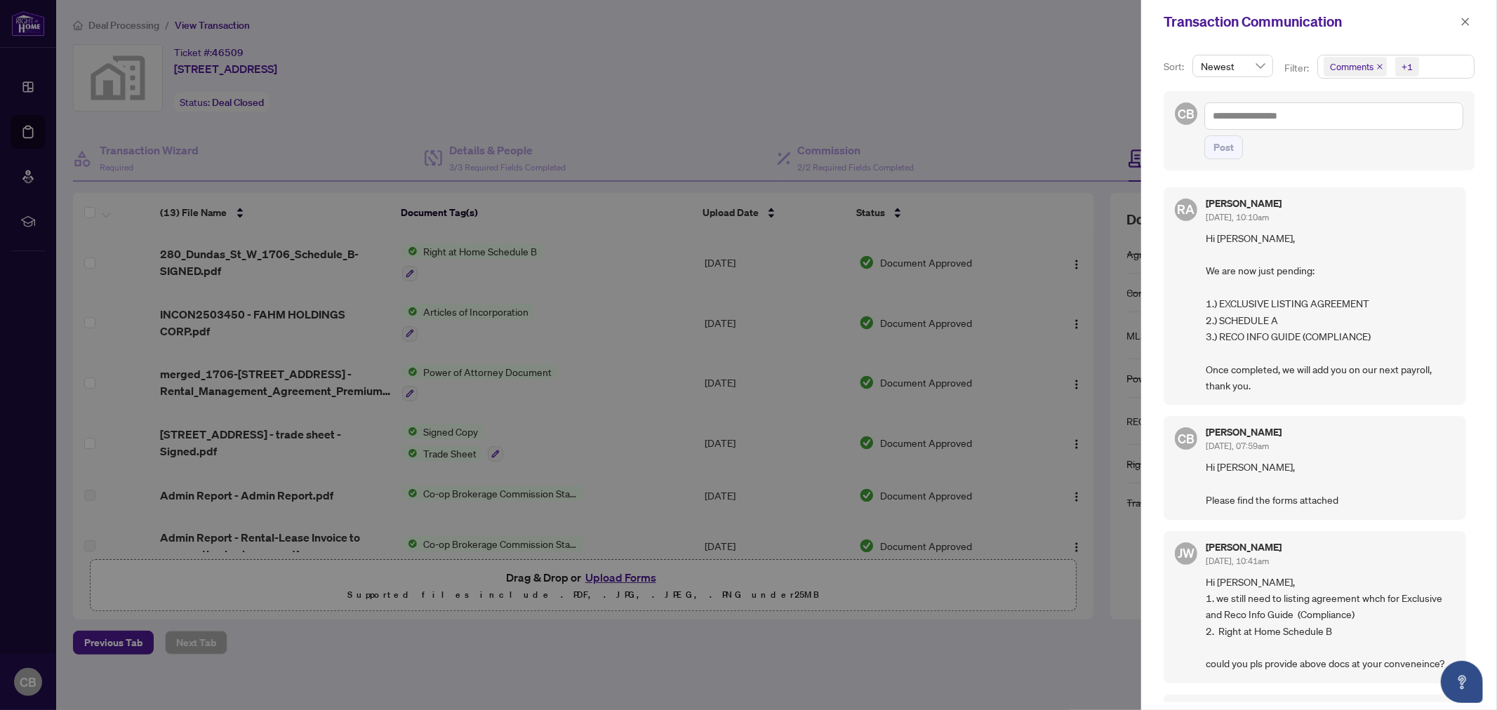
click at [808, 81] on div at bounding box center [748, 355] width 1497 height 710
click at [1456, 20] on button "button" at bounding box center [1465, 21] width 18 height 17
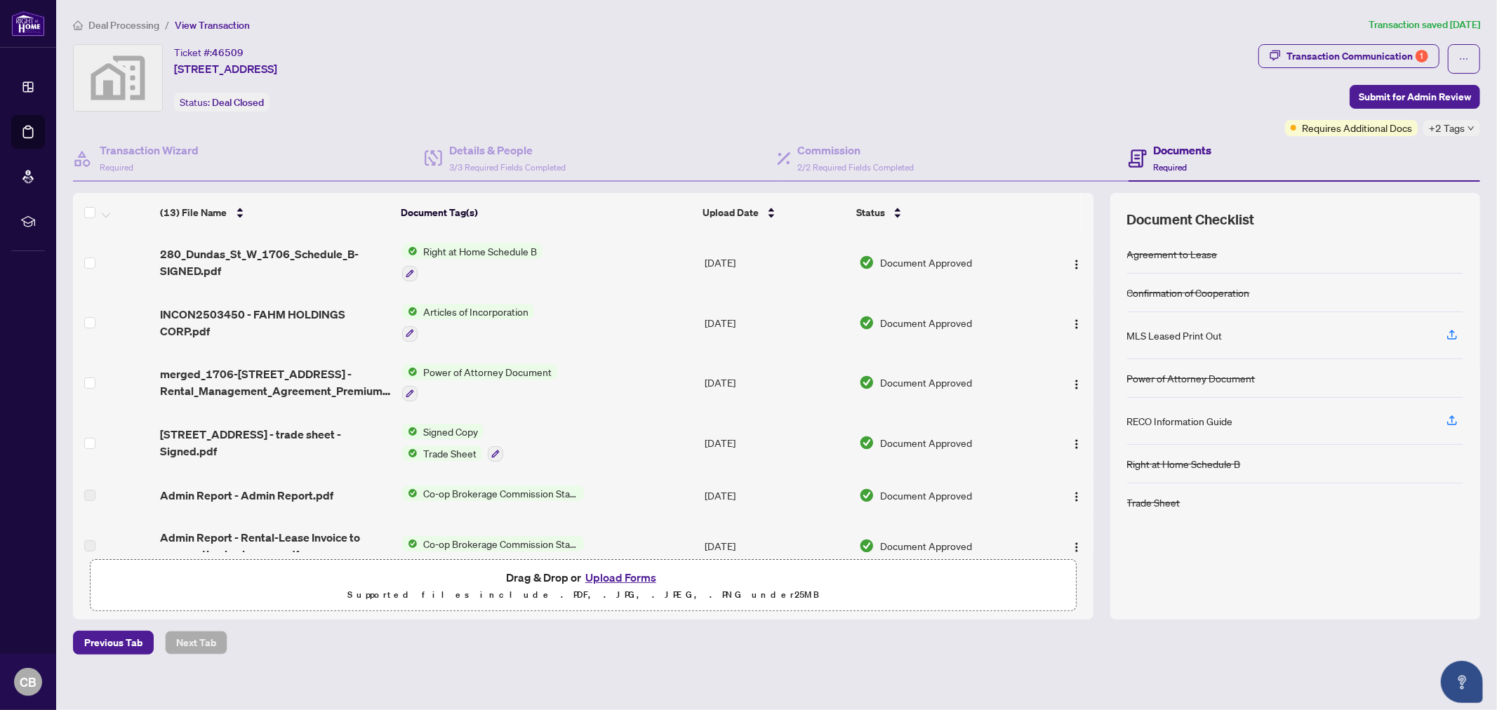
click at [129, 23] on span "Deal Processing" at bounding box center [123, 25] width 71 height 13
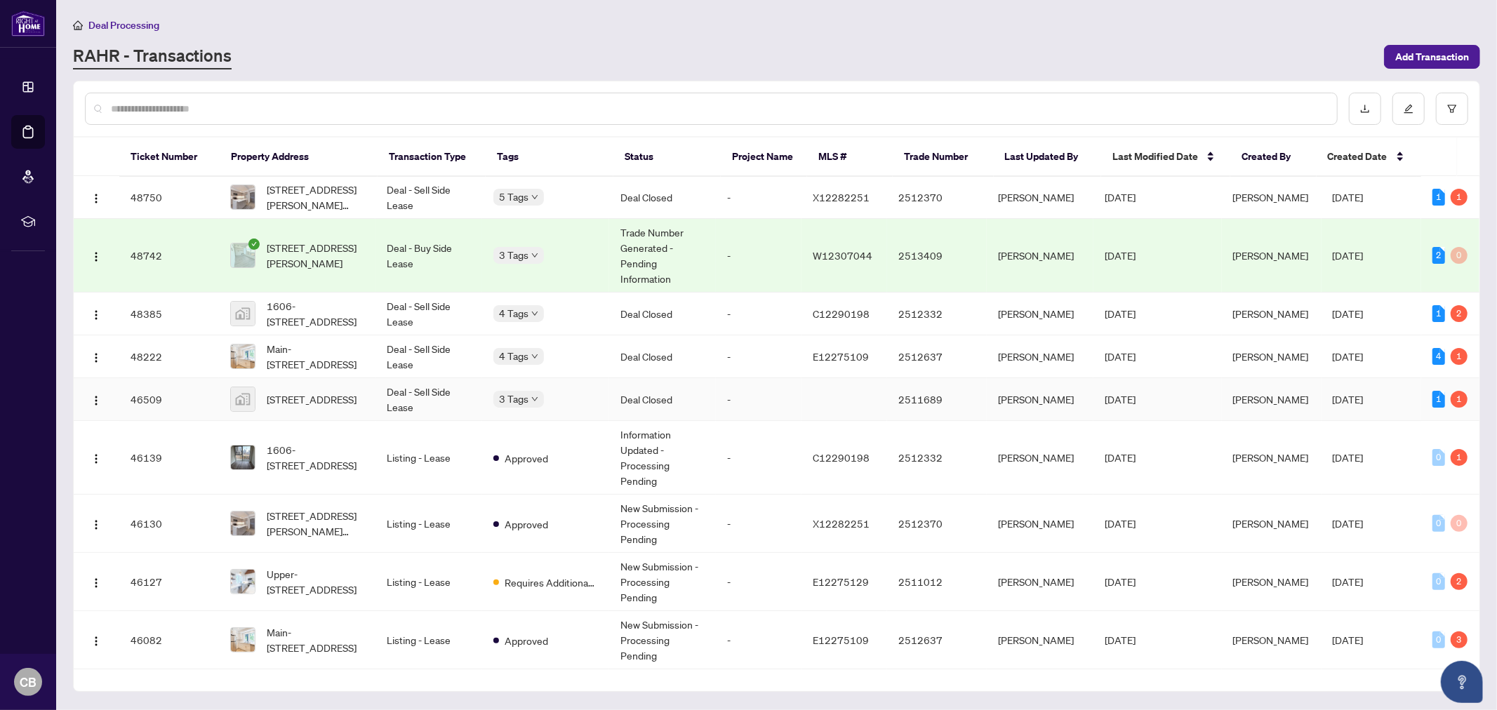
scroll to position [312, 0]
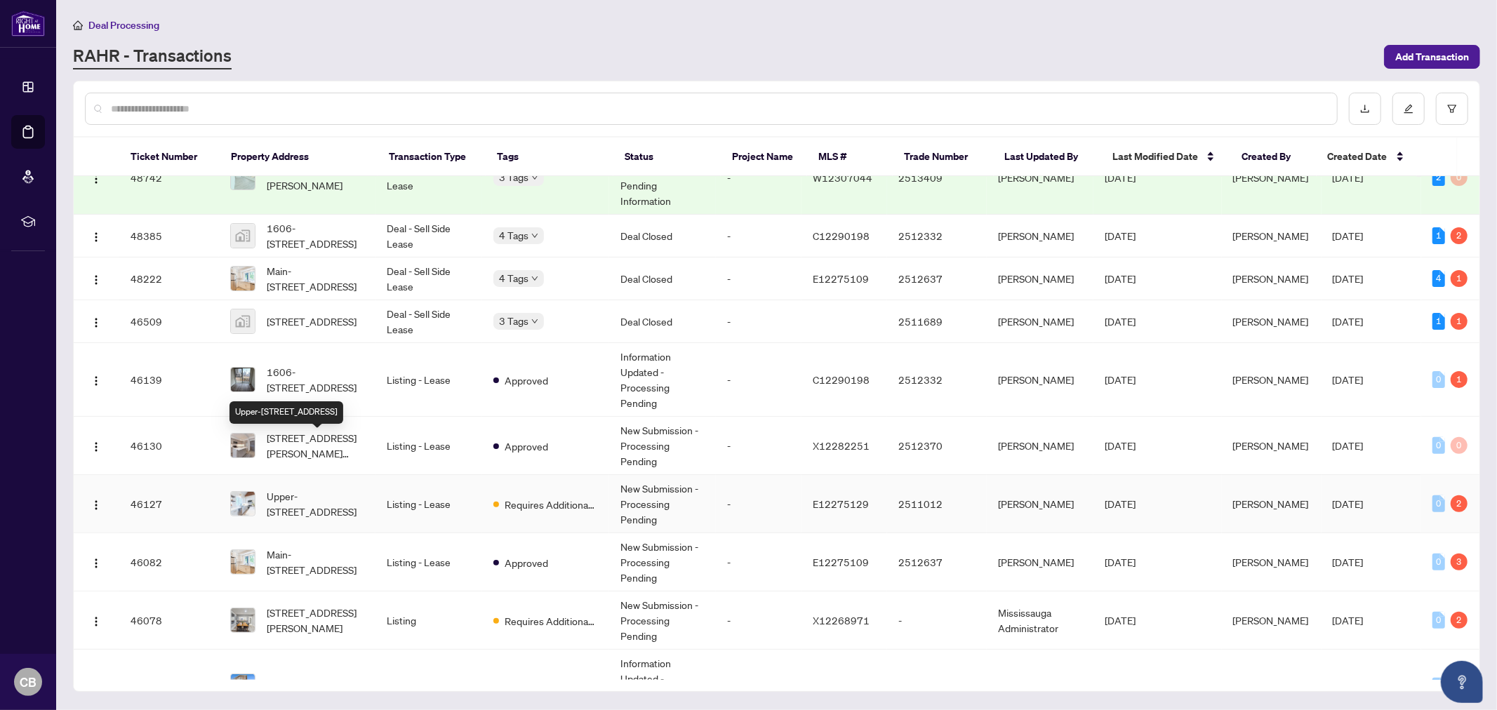
click at [320, 488] on span "Upper-[STREET_ADDRESS]" at bounding box center [316, 503] width 98 height 31
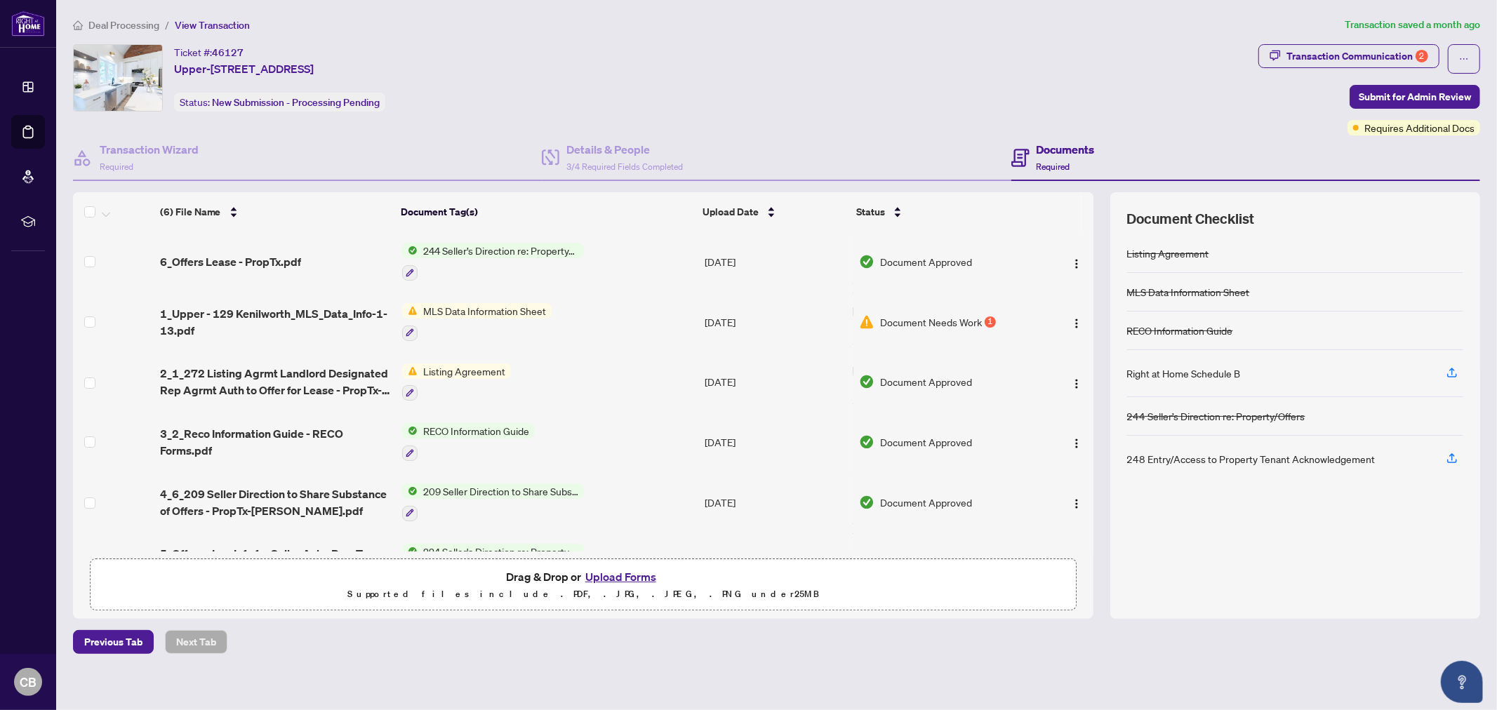
click at [123, 25] on span "Deal Processing" at bounding box center [123, 25] width 71 height 13
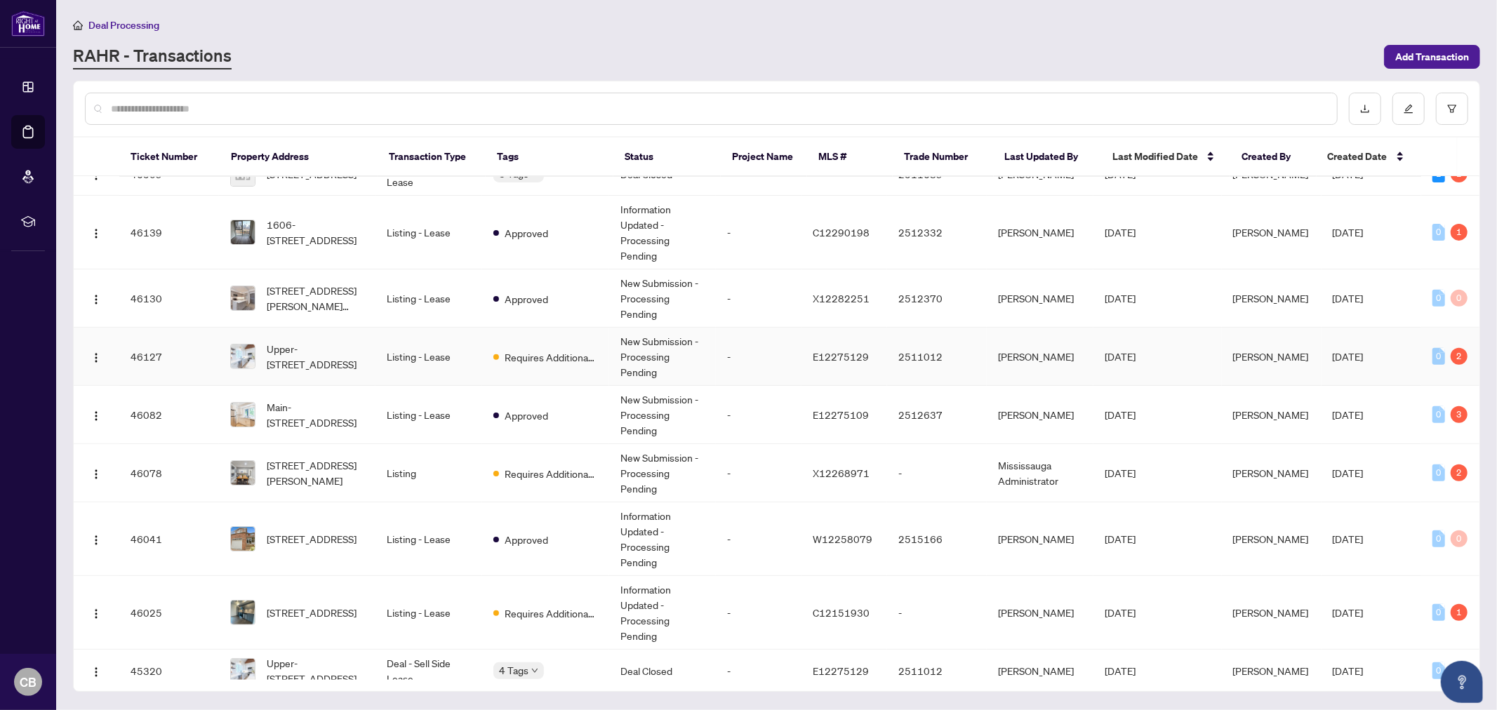
scroll to position [467, 0]
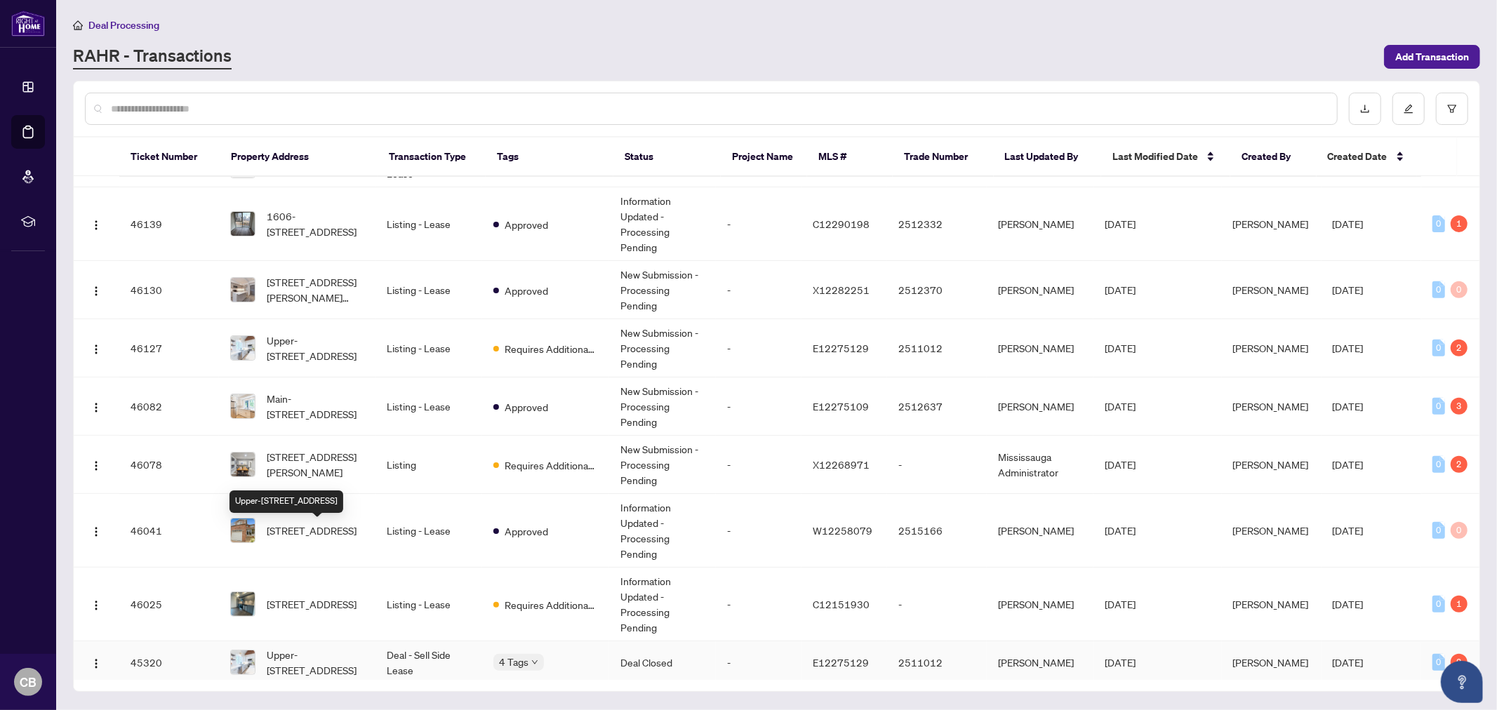
click at [307, 647] on span "Upper-[STREET_ADDRESS]" at bounding box center [316, 662] width 98 height 31
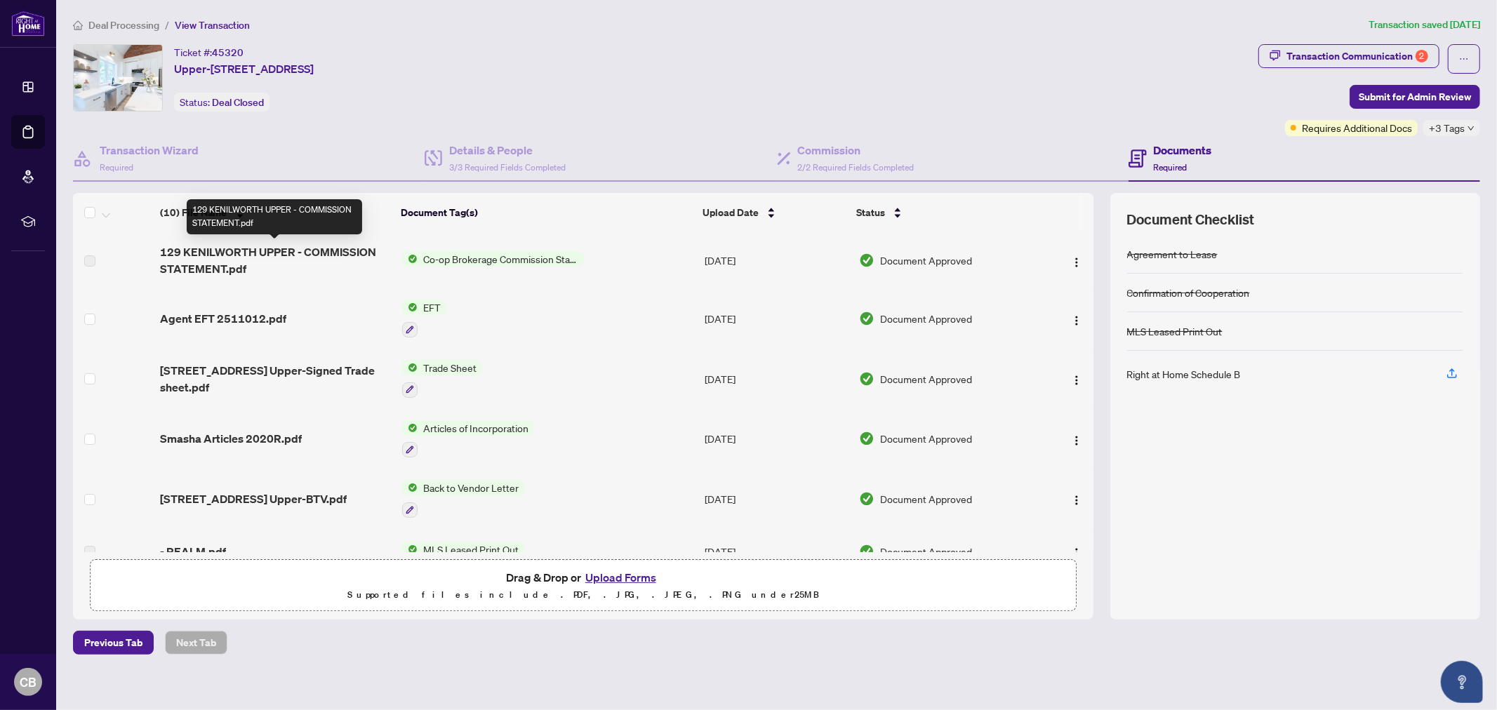
click at [305, 249] on span "129 KENILWORTH UPPER - COMMISSION STATEMENT.pdf" at bounding box center [275, 260] width 231 height 34
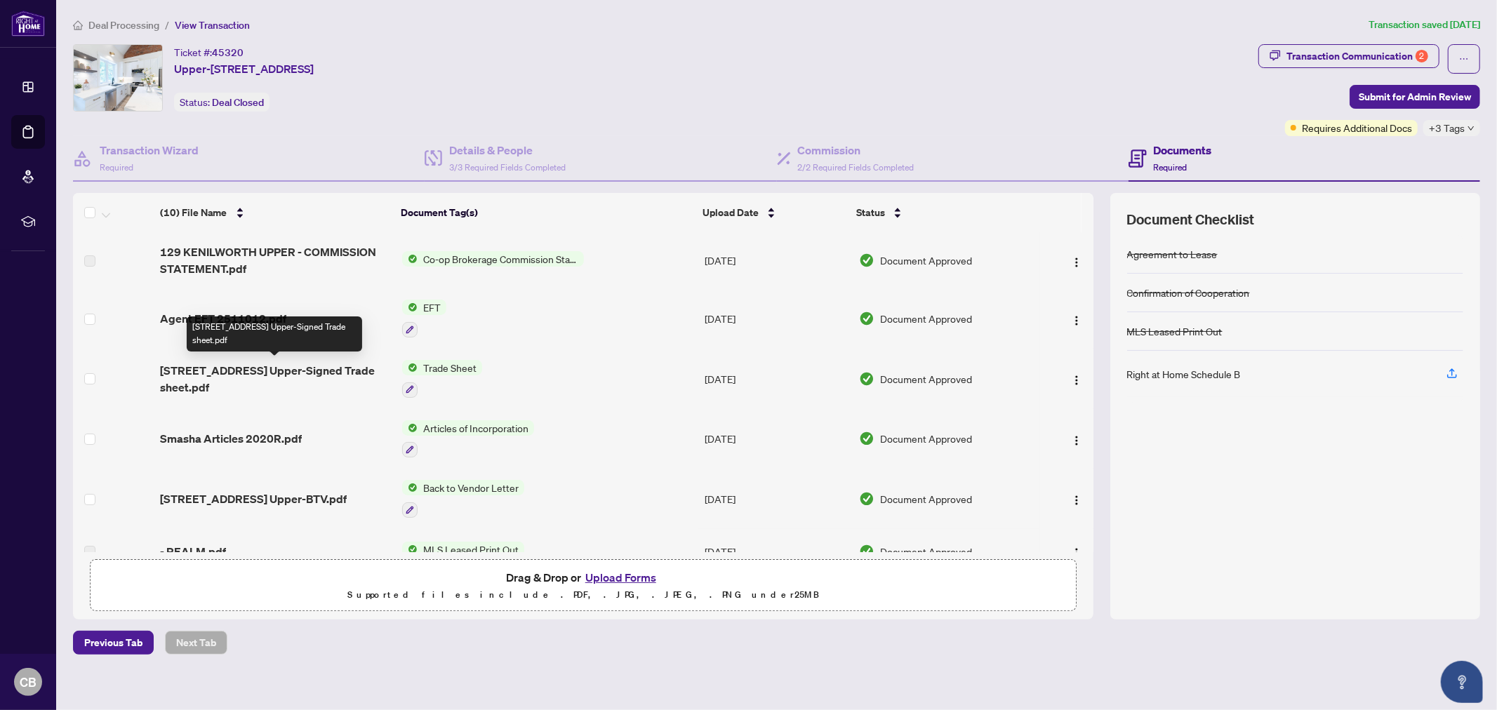
click at [316, 365] on span "[STREET_ADDRESS] Upper-Signed Trade sheet.pdf" at bounding box center [275, 379] width 231 height 34
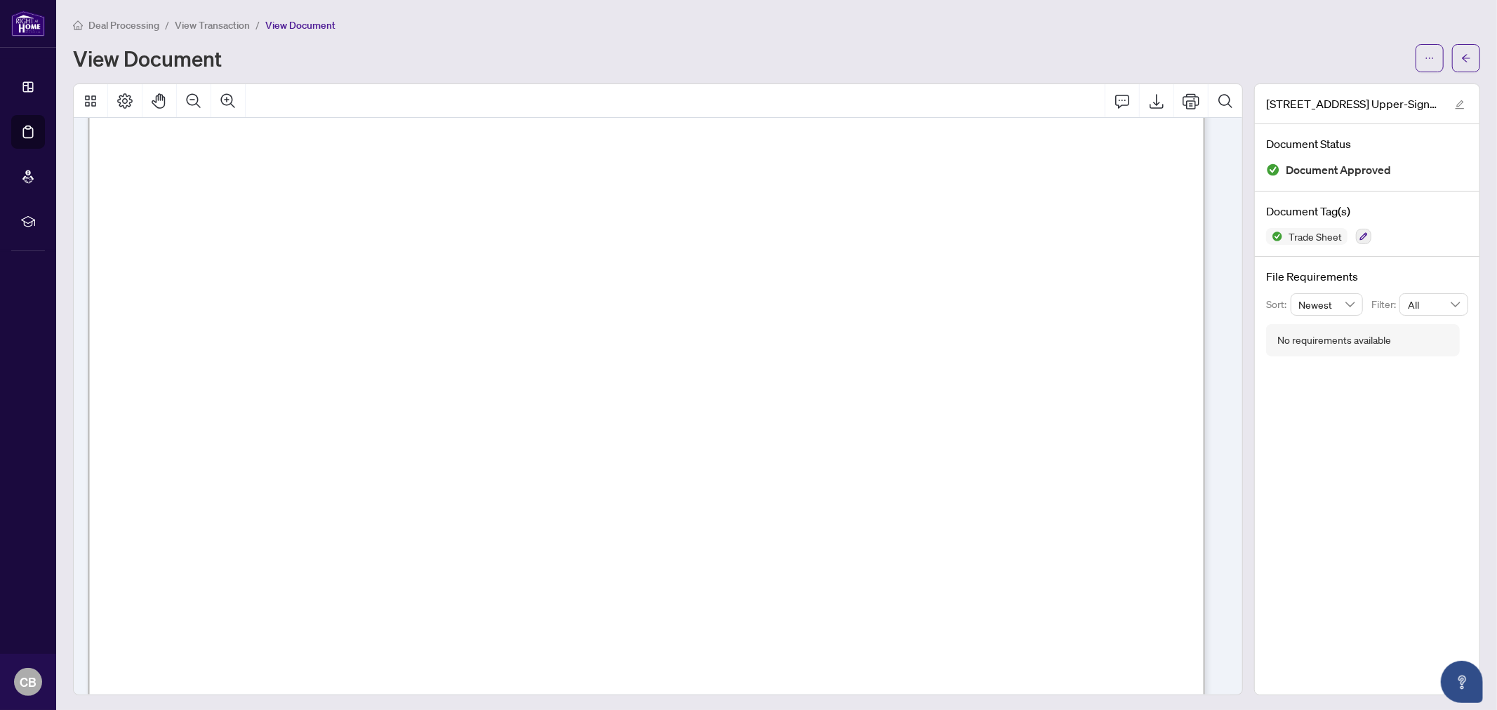
scroll to position [389, 0]
click at [1148, 102] on icon "Export" at bounding box center [1156, 101] width 17 height 17
